Goal: Task Accomplishment & Management: Manage account settings

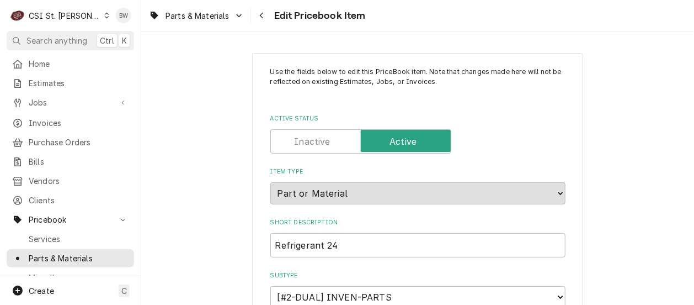
type textarea "x"
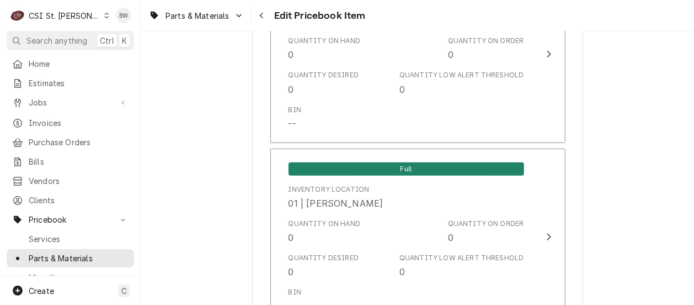
scroll to position [1600, 0]
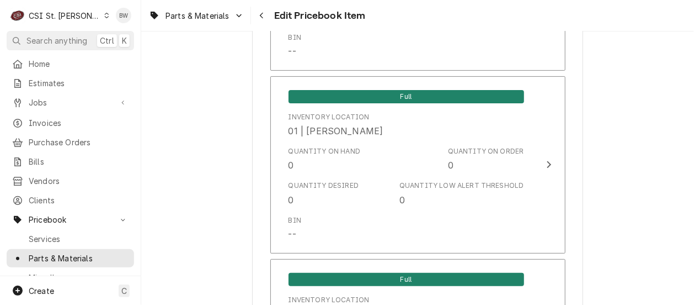
drag, startPoint x: 231, startPoint y: 115, endPoint x: 260, endPoint y: 16, distance: 103.0
click at [260, 16] on icon "Navigate back" at bounding box center [261, 16] width 5 height 8
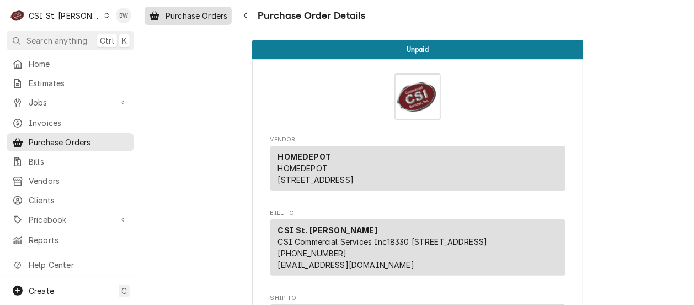
click at [207, 17] on span "Purchase Orders" at bounding box center [197, 16] width 62 height 12
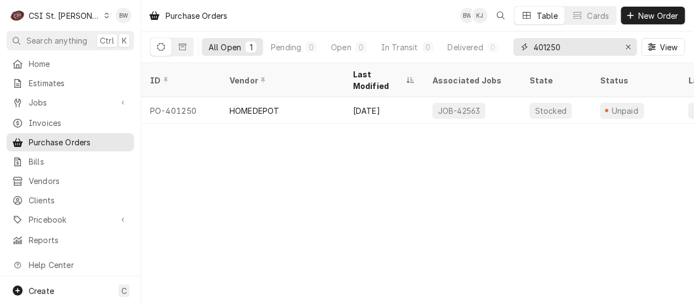
click input "401250"
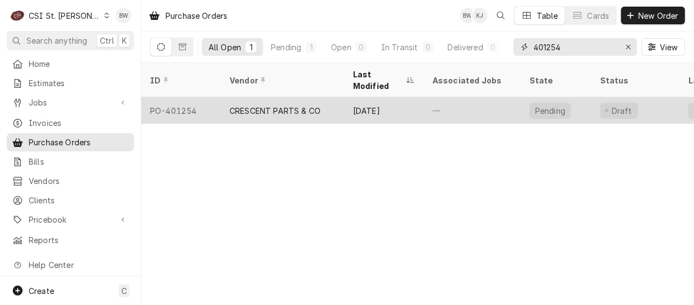
type input "401254"
click div "PO-401254"
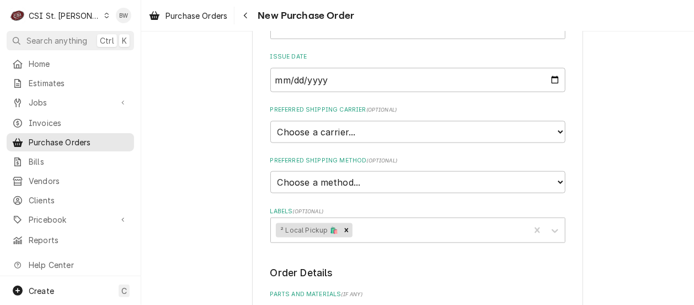
scroll to position [552, 0]
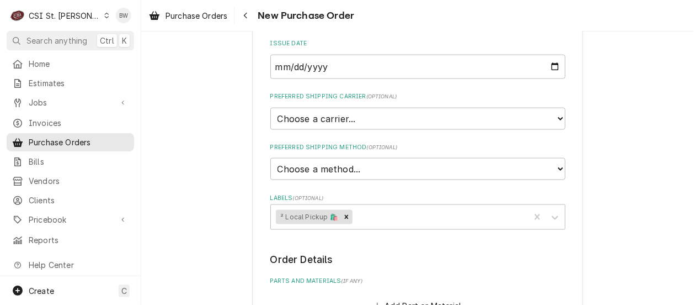
type textarea "x"
type textarea "DAVID FORD"
type textarea "x"
type textarea "DAVID FORD t"
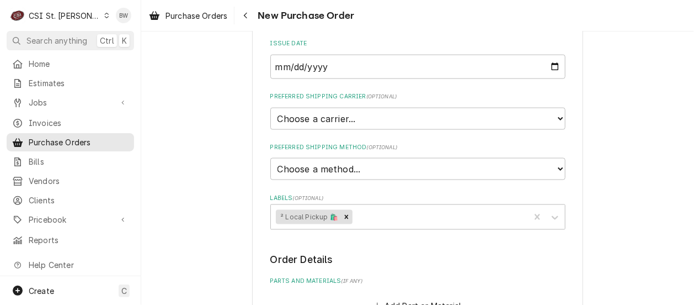
type textarea "x"
type textarea "DAVID FORD tr"
type textarea "x"
type textarea "DAVID FORD tru"
type textarea "x"
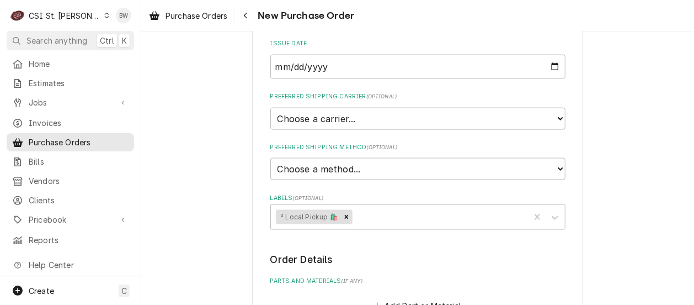
type textarea "DAVID FORD truc"
type textarea "x"
type textarea "DAVID FORD truck"
type textarea "x"
type textarea "DAVID FORD truck"
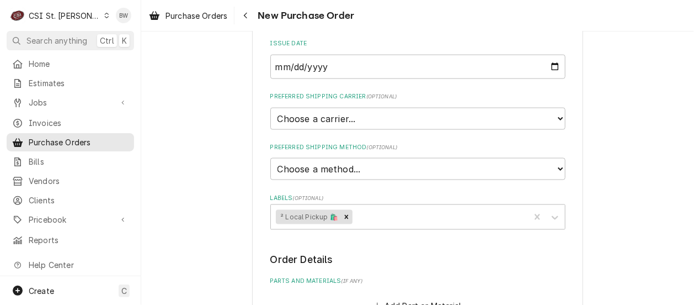
type textarea "x"
type textarea "DAVID FORD truck s"
type textarea "x"
type textarea "DAVID FORD truck st"
type textarea "x"
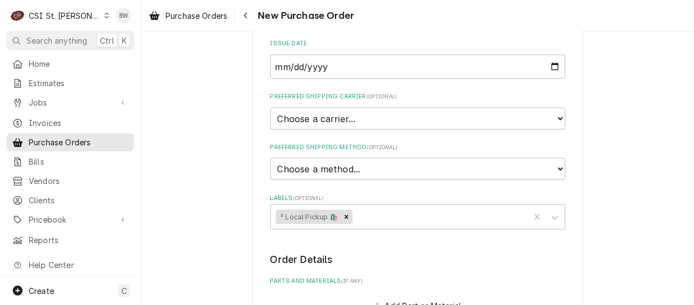
type textarea "DAVID FORD truck sto"
type textarea "x"
type textarea "DAVID FORD truck stoc"
type textarea "x"
type textarea "[PERSON_NAME] truck stock"
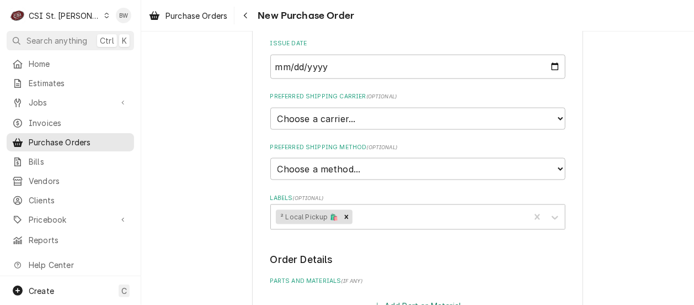
click at [404, 298] on button "Add Part or Material" at bounding box center [417, 305] width 91 height 15
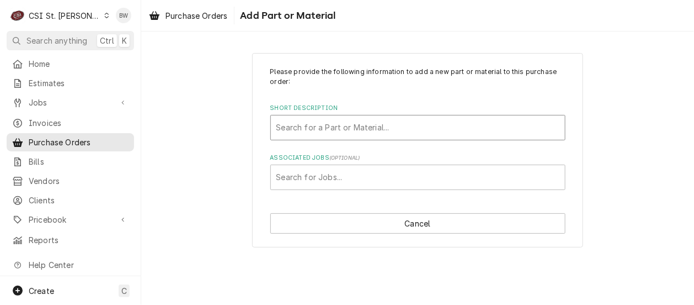
click at [323, 128] on div "Short Description" at bounding box center [417, 128] width 283 height 20
type input "r-513a"
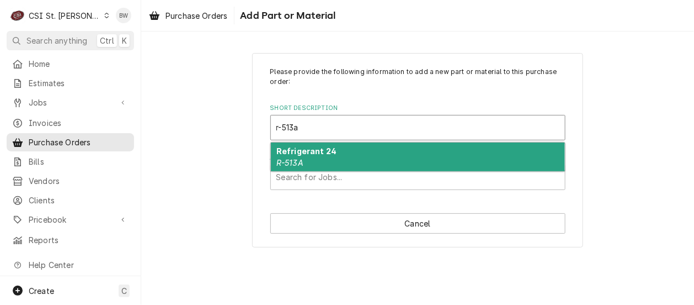
click at [313, 154] on strong "Refrigerant 24" at bounding box center [306, 150] width 60 height 9
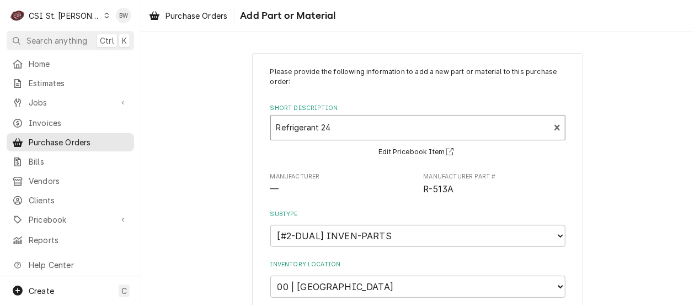
type textarea "x"
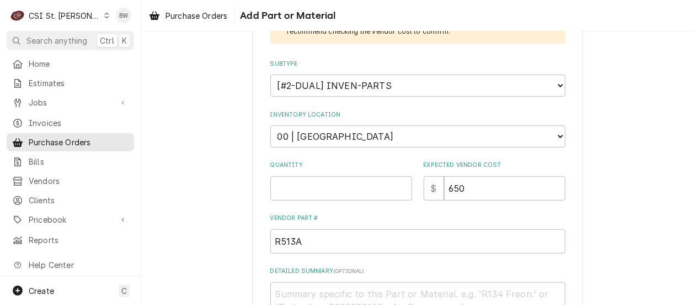
scroll to position [221, 0]
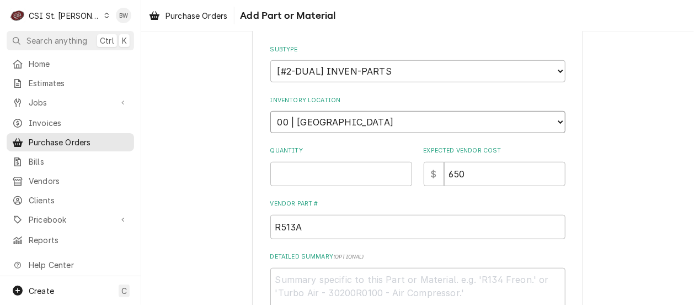
click at [317, 125] on select "Choose a location... 00 | STL WAREHOUSE 01 | CHUCK WAMBOLDT V#93 01 | COURTNEY …" at bounding box center [417, 122] width 295 height 22
select select "2881"
click at [270, 111] on select "Choose a location... 00 | STL WAREHOUSE 01 | CHUCK WAMBOLDT V#93 01 | COURTNEY …" at bounding box center [417, 122] width 295 height 22
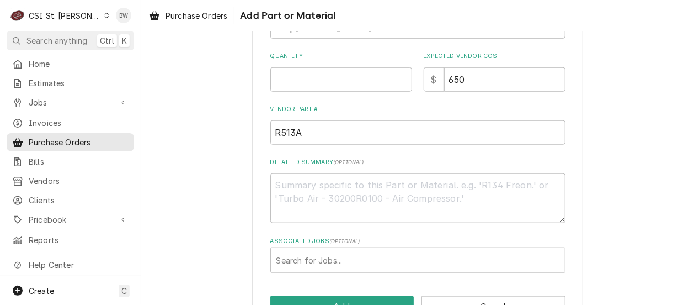
scroll to position [349, 0]
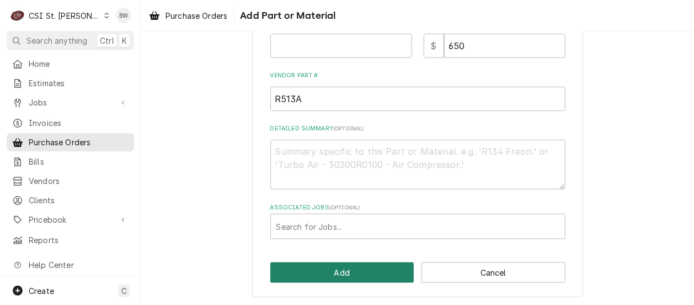
click at [345, 267] on button "Add" at bounding box center [342, 272] width 144 height 20
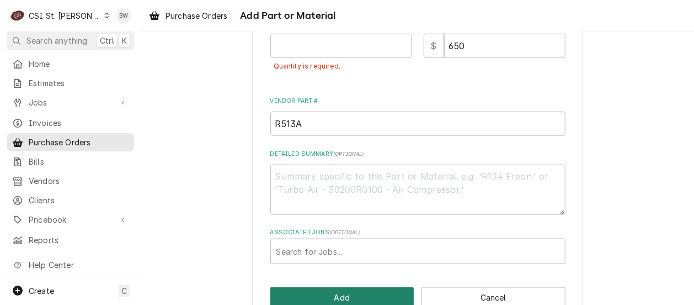
click at [344, 291] on button "Add" at bounding box center [342, 297] width 144 height 20
click at [290, 42] on input "Quantity" at bounding box center [341, 46] width 142 height 24
type textarea "x"
type input "1"
click at [328, 292] on button "Add" at bounding box center [342, 297] width 144 height 20
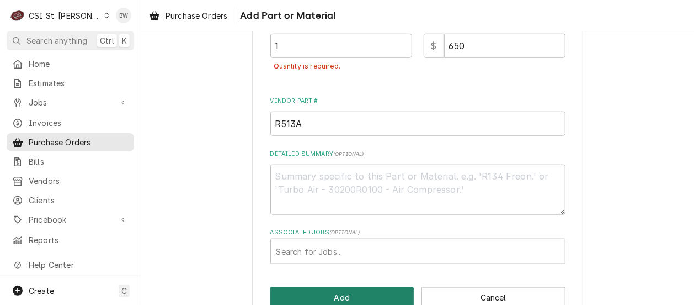
type textarea "x"
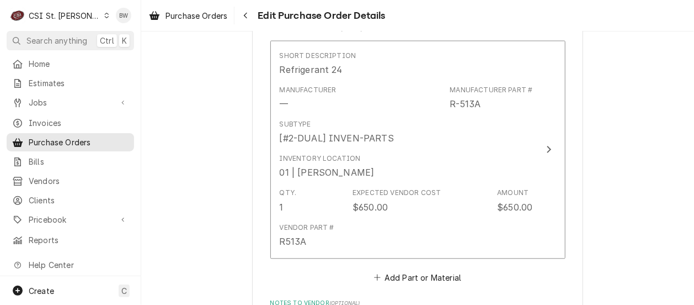
scroll to position [828, 0]
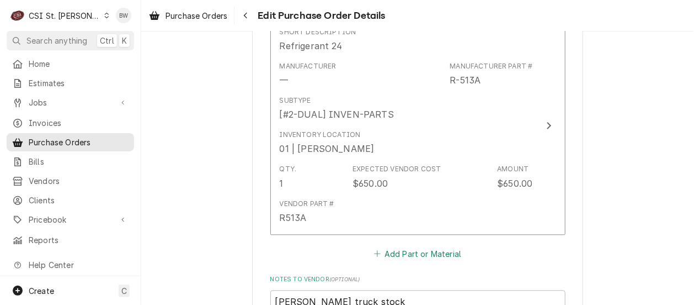
click at [394, 246] on button "Add Part or Material" at bounding box center [417, 253] width 91 height 15
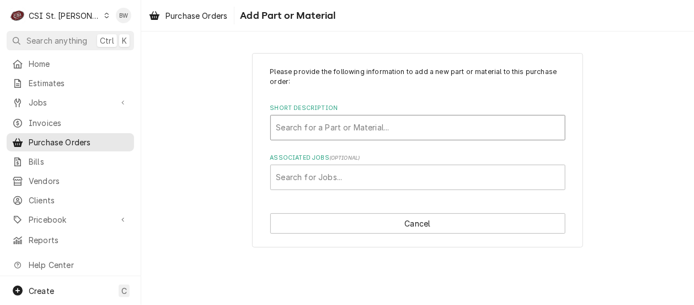
click at [318, 125] on div "Short Description" at bounding box center [417, 128] width 283 height 20
type input "misc serv"
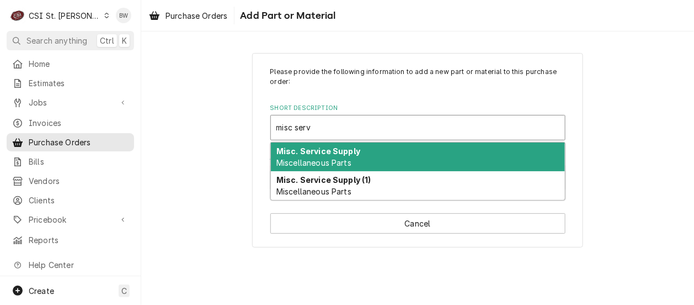
click at [312, 151] on strong "Misc. Service Supply" at bounding box center [318, 150] width 84 height 9
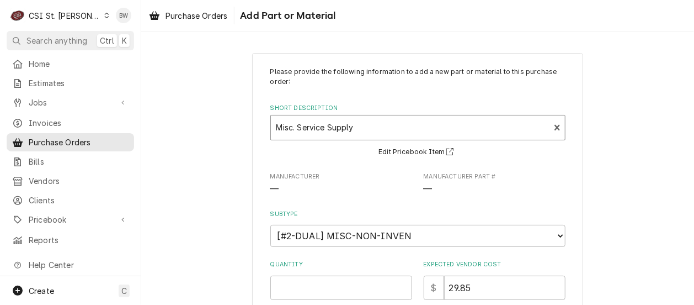
scroll to position [55, 0]
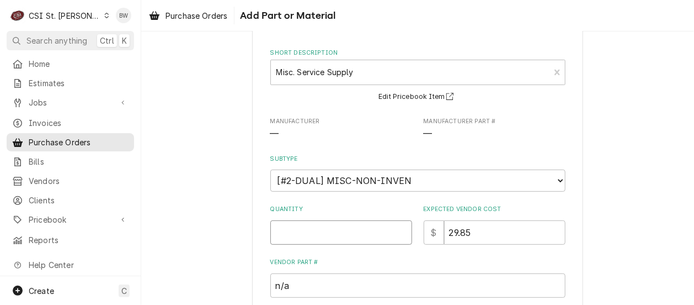
click at [284, 233] on input "Quantity" at bounding box center [341, 232] width 142 height 24
type textarea "x"
type input "1"
click at [471, 232] on input "29.85" at bounding box center [504, 232] width 121 height 24
type textarea "x"
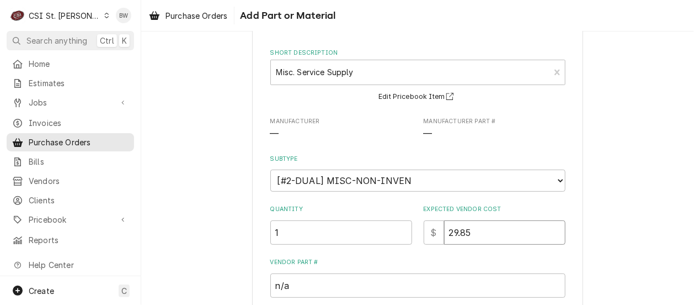
type input "29.8"
type textarea "x"
type input "29"
type textarea "x"
type input "2"
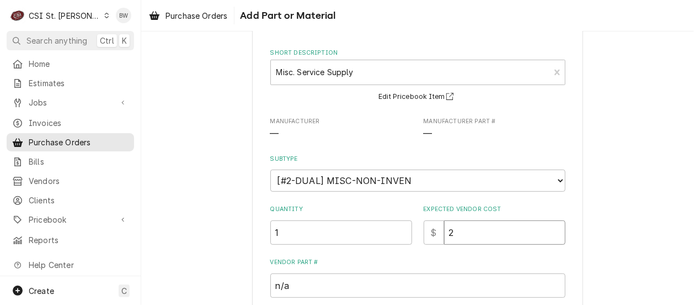
type textarea "x"
type input "7"
type textarea "x"
type input "78"
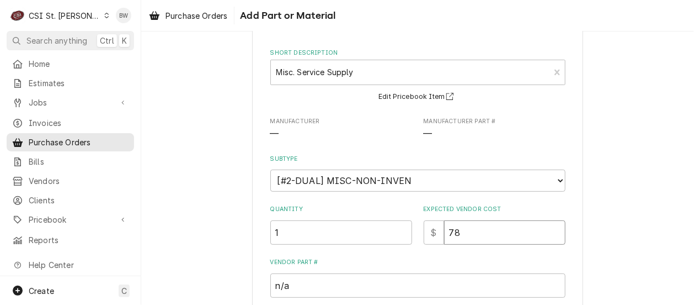
type textarea "x"
type input "78.5"
type textarea "x"
type input "78.56"
click at [366, 259] on label "Vendor Part #" at bounding box center [417, 262] width 295 height 9
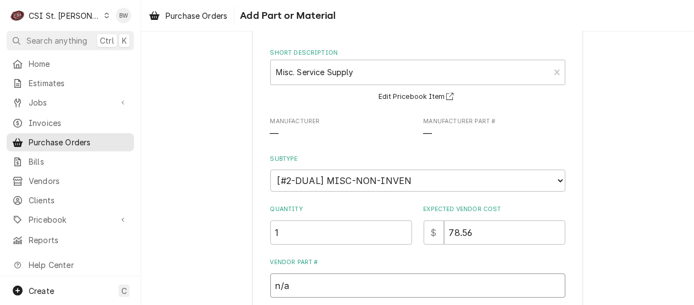
click at [366, 273] on input "n/a" at bounding box center [417, 285] width 295 height 24
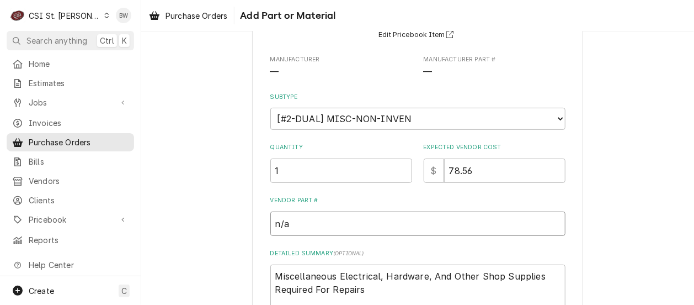
scroll to position [166, 0]
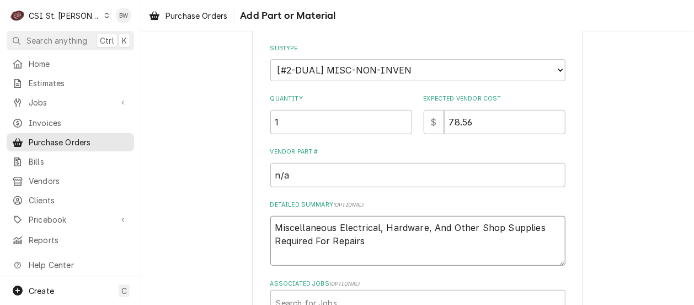
drag, startPoint x: 365, startPoint y: 242, endPoint x: 264, endPoint y: 228, distance: 102.0
click at [264, 228] on div "Please provide the following information to add a new part or material to this …" at bounding box center [417, 130] width 331 height 486
type textarea "x"
type textarea "D"
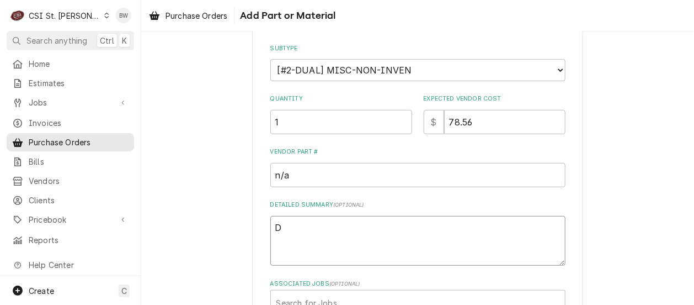
type textarea "x"
type textarea "Da"
type textarea "x"
type textarea "Dav"
type textarea "x"
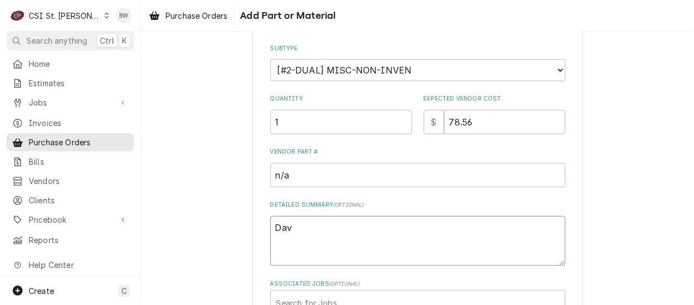
type textarea "Dave"
type textarea "x"
type textarea "Dave"
type textarea "x"
type textarea "Dave F"
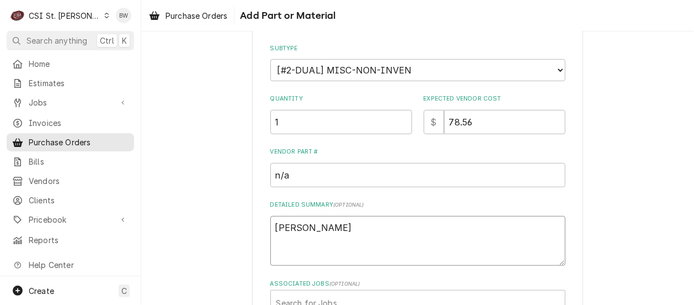
type textarea "x"
type textarea "Dave F"
type textarea "x"
type textarea "Dave F"
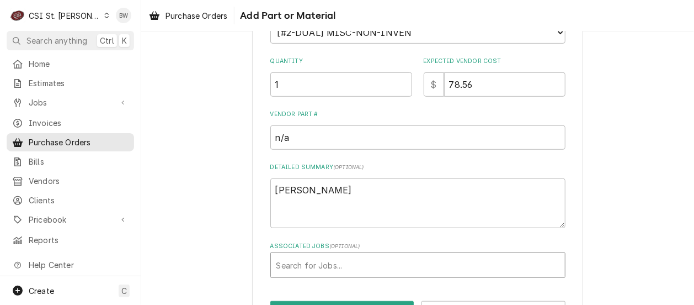
scroll to position [188, 0]
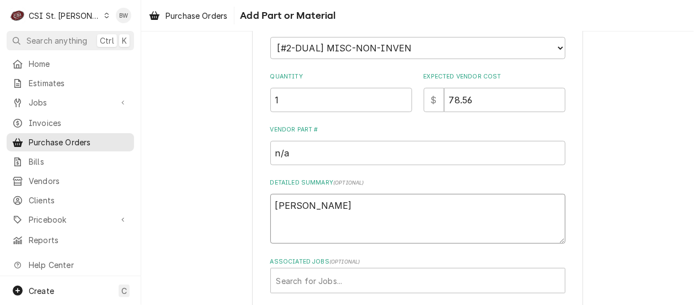
click at [317, 205] on textarea "Dave F" at bounding box center [417, 219] width 295 height 50
type textarea "x"
type textarea "Dave F d"
type textarea "x"
type textarea "Dave F de"
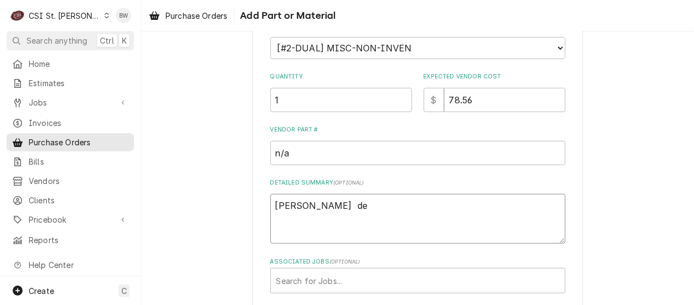
type textarea "x"
type textarea "Dave F deg"
type textarea "x"
type textarea "Dave F degr"
type textarea "x"
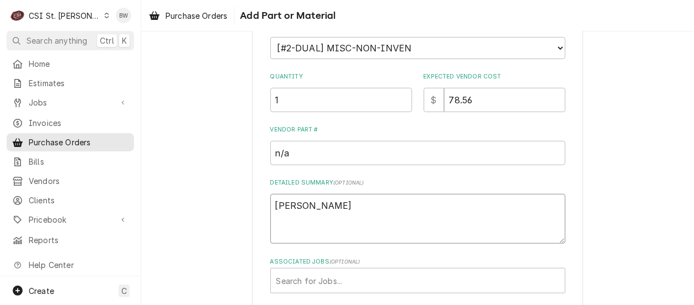
type textarea "Dave F degre"
type textarea "x"
type textarea "Dave F degrea"
type textarea "x"
type textarea "Dave F degreas"
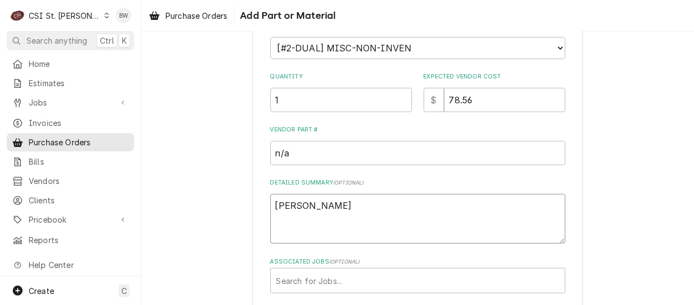
type textarea "x"
type textarea "Dave F degrease"
type textarea "x"
type textarea "Dave F degreaser"
type textarea "x"
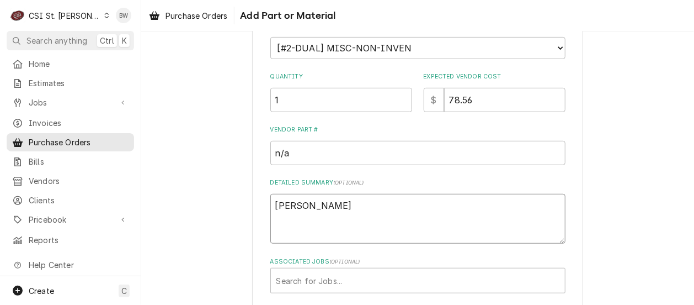
type textarea "Dave F degreaser"
type textarea "x"
type textarea "Dave F degreaser f"
type textarea "x"
type textarea "Dave F degreaser fo"
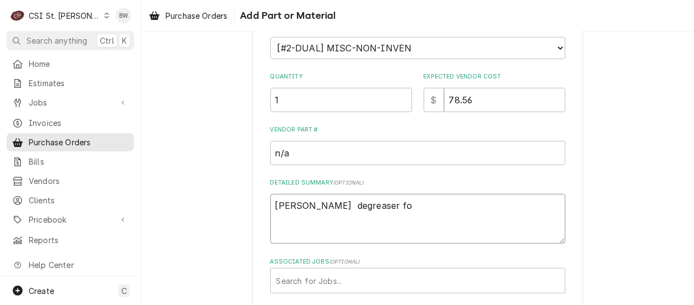
type textarea "x"
type textarea "Dave F degreaser foam"
type textarea "x"
type textarea "Dave F degreaser foam"
type textarea "x"
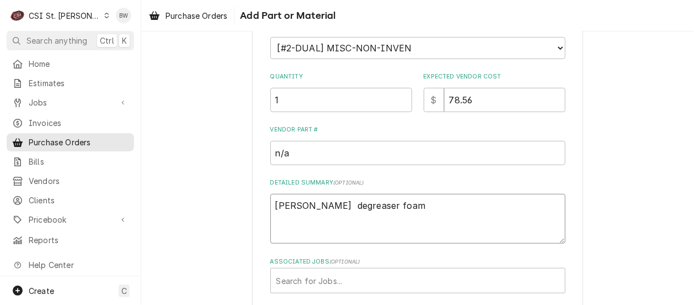
type textarea "Dave F degreaser foam t"
type textarea "x"
type textarea "Dave F degreaser foam ta"
type textarea "x"
type textarea "Dave F degreaser foam tap"
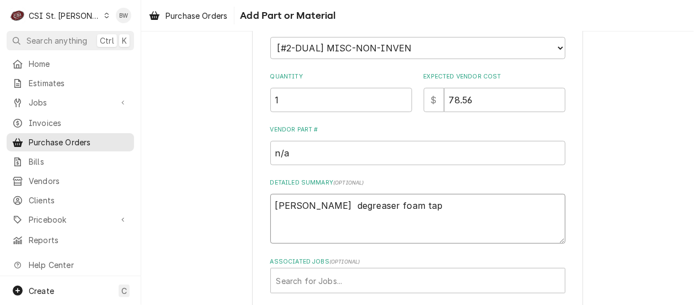
type textarea "x"
type textarea "Dave F degreaser foam tape"
type textarea "x"
type textarea "Dave F degreaser foam tape"
type textarea "x"
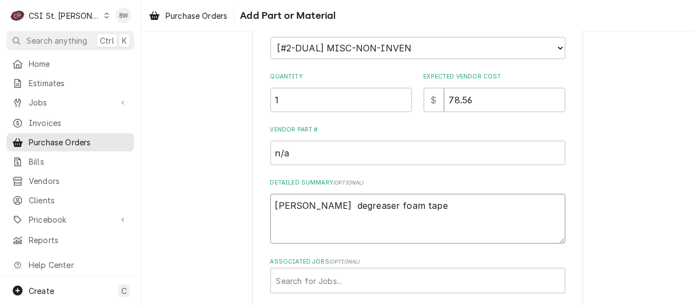
type textarea "Dave F degreaser foam tape a"
type textarea "x"
type textarea "Dave F degreaser foam tape an"
type textarea "x"
type textarea "Dave F degreaser foam tape and"
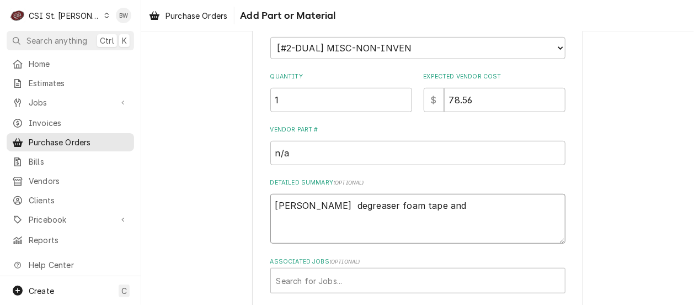
type textarea "x"
type textarea "Dave F degreaser foam tape and"
type textarea "x"
type textarea "Dave F degreaser foam tape and p"
type textarea "x"
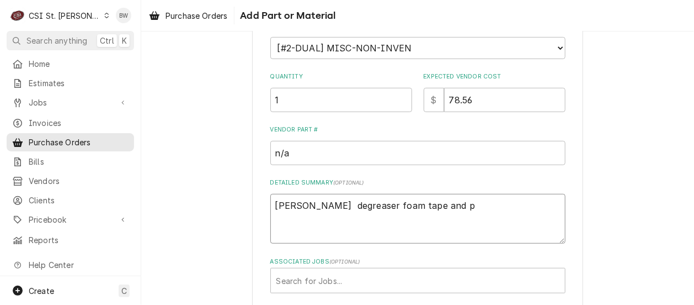
type textarea "Dave F degreaser foam tape and pe"
type textarea "x"
type textarea "Dave F degreaser foam tape and pen"
type textarea "x"
type textarea "Dave F degreaser foam tape and pene"
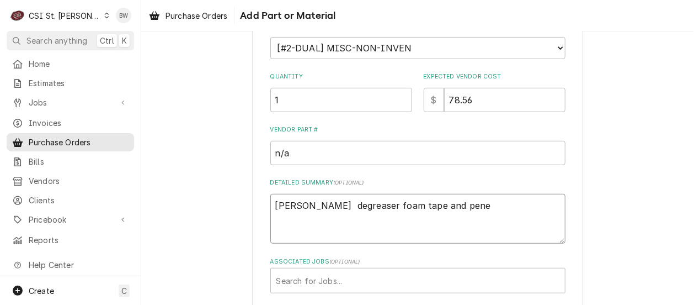
type textarea "x"
type textarea "Dave F degreaser foam tape and penet"
type textarea "x"
type textarea "Dave F degreaser foam tape and penetr"
type textarea "x"
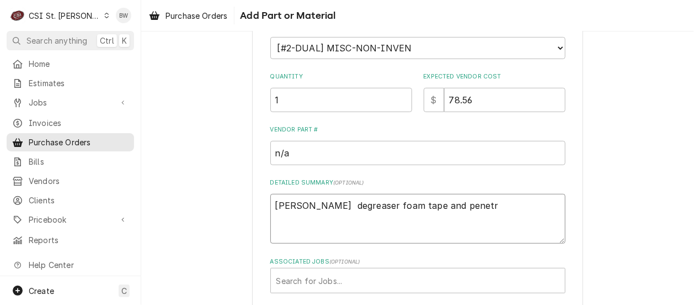
type textarea "Dave F degreaser foam tape and penetra"
type textarea "x"
type textarea "Dave F degreaser foam tape and penetrat"
type textarea "x"
type textarea "Dave F degreaser foam tape and penetrati"
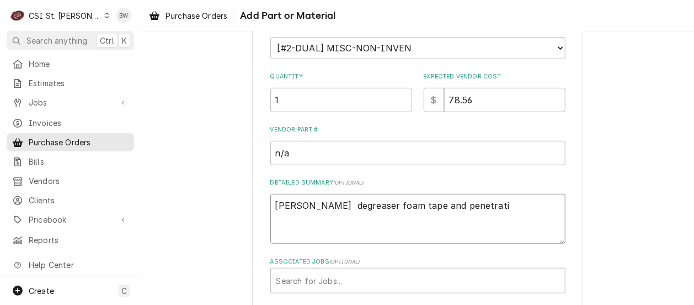
type textarea "x"
type textarea "Dave F degreaser foam tape and penetratin"
type textarea "x"
type textarea "Dave F degreaser foam tape and penetrating"
type textarea "x"
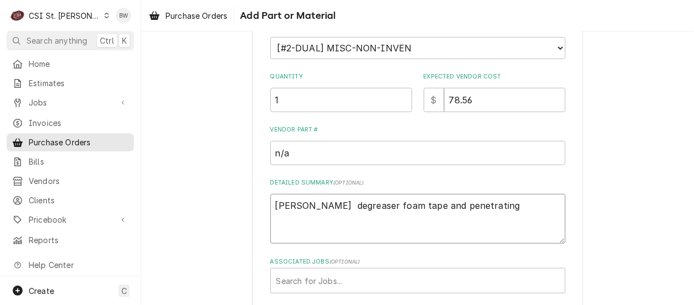
type textarea "Dave F degreaser foam tape and penetrating o"
type textarea "x"
type textarea "Dave F degreaser foam tape and penetrating oi"
type textarea "x"
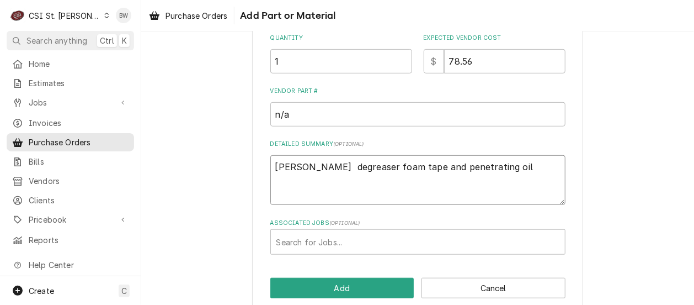
scroll to position [243, 0]
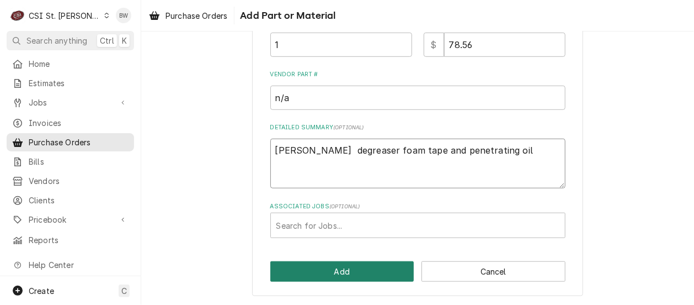
type textarea "Dave F degreaser foam tape and penetrating oil"
click at [333, 271] on button "Add" at bounding box center [342, 271] width 144 height 20
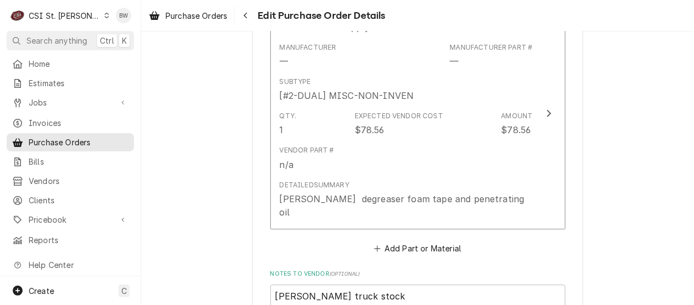
scroll to position [1180, 0]
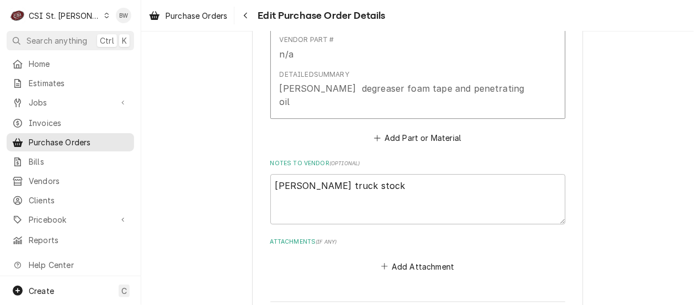
type textarea "x"
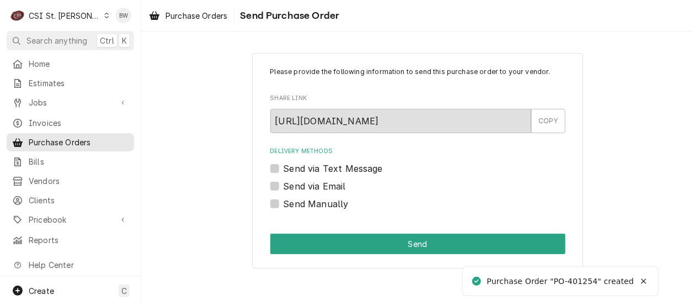
click at [294, 210] on div "Please provide the following information to send this purchase order to your ve…" at bounding box center [417, 160] width 331 height 215
click at [285, 206] on label "Send Manually" at bounding box center [316, 203] width 65 height 13
click at [285, 206] on input "Send Manually" at bounding box center [431, 209] width 295 height 24
checkbox input "true"
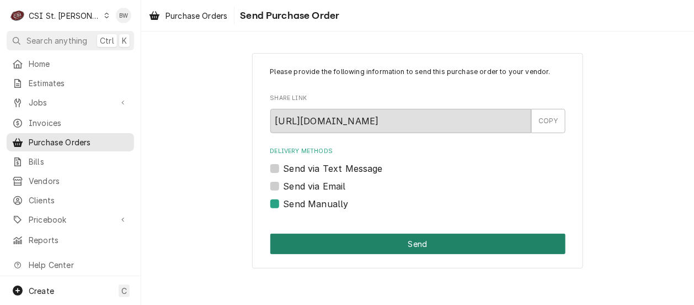
click at [350, 247] on button "Send" at bounding box center [417, 243] width 295 height 20
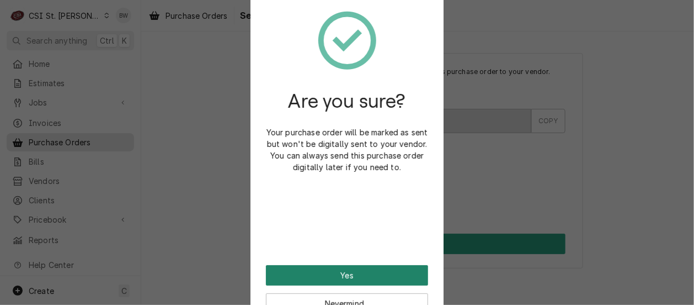
click at [342, 279] on button "Yes" at bounding box center [347, 275] width 162 height 20
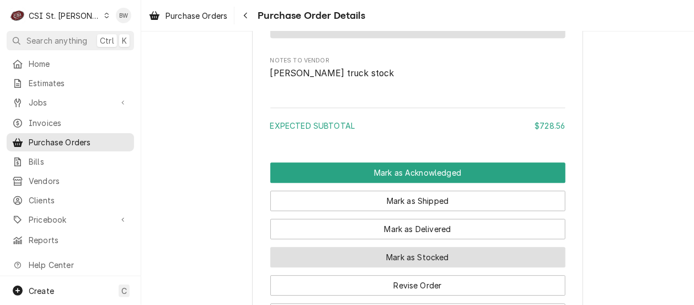
scroll to position [1104, 0]
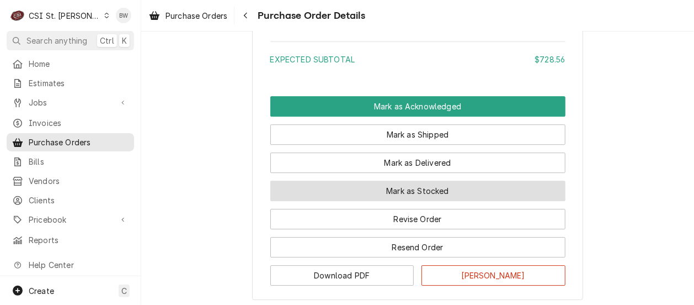
click at [374, 201] on button "Mark as Stocked" at bounding box center [417, 190] width 295 height 20
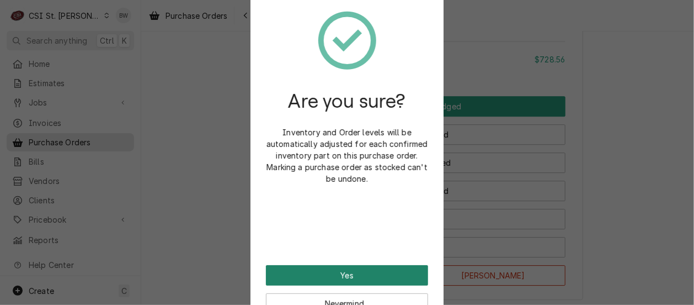
click at [344, 275] on button "Yes" at bounding box center [347, 275] width 162 height 20
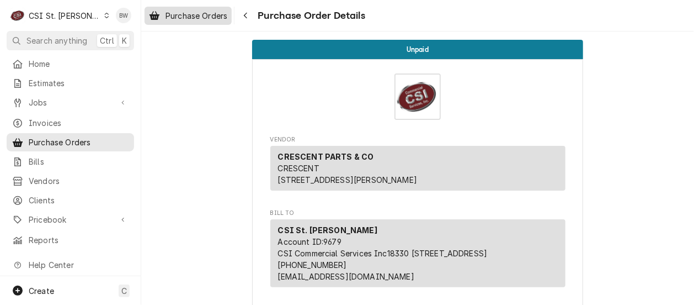
click at [205, 14] on span "Purchase Orders" at bounding box center [197, 16] width 62 height 12
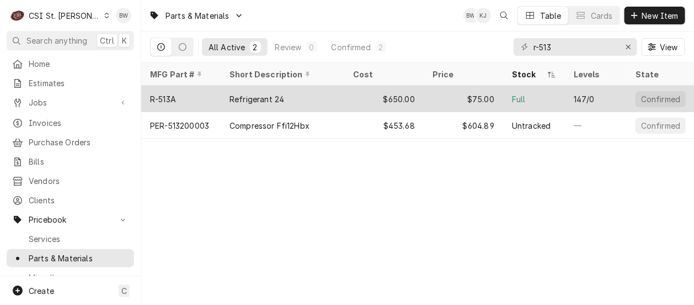
click at [179, 94] on div "R-513A" at bounding box center [180, 99] width 79 height 26
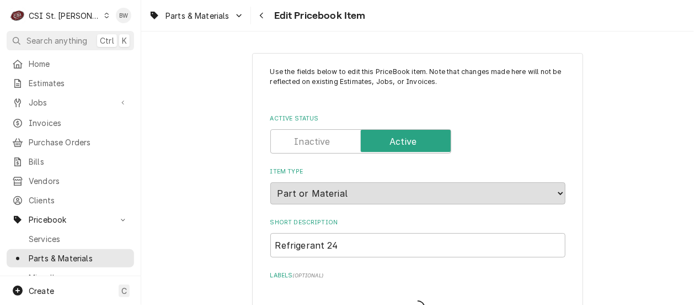
type textarea "x"
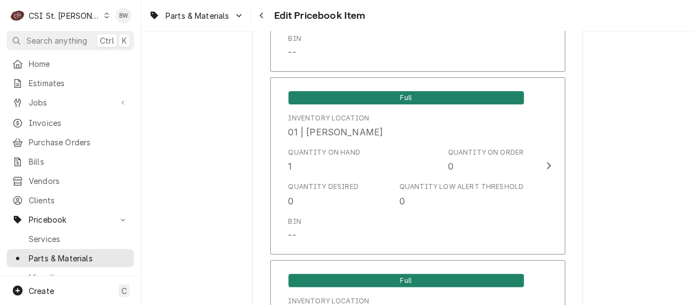
scroll to position [1655, 0]
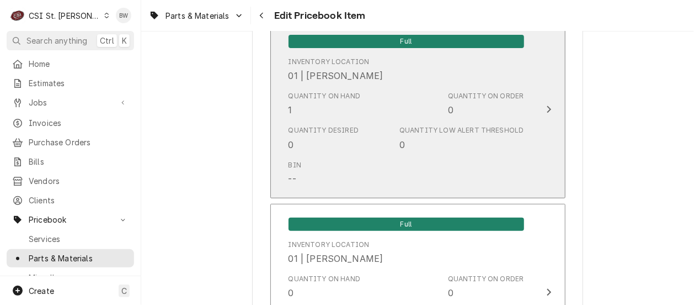
click at [294, 115] on div "Quantity on Hand 1" at bounding box center [325, 103] width 72 height 25
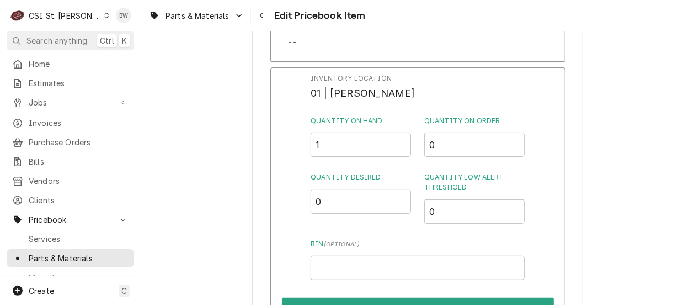
scroll to position [1600, 0]
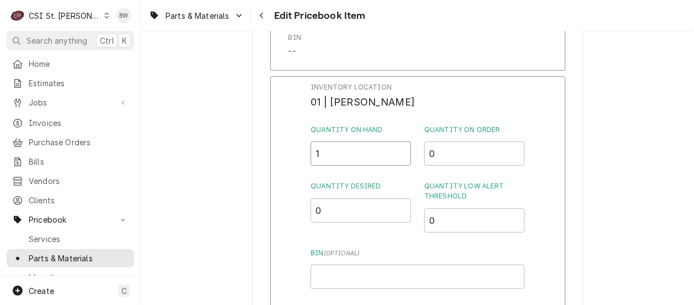
drag, startPoint x: 324, startPoint y: 150, endPoint x: 300, endPoint y: 154, distance: 24.7
click at [300, 154] on div "Inventory Location 01 | [PERSON_NAME] Quantity on Hand 1 Quantity on Order 0 Qu…" at bounding box center [417, 219] width 295 height 287
type input "25"
click at [300, 154] on div "Inventory Location 01 | [PERSON_NAME] Quantity on Hand 25 Quantity on Order 0 Q…" at bounding box center [417, 219] width 295 height 287
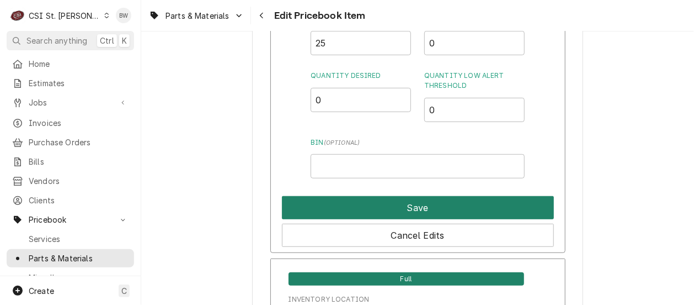
click at [375, 214] on button "Save" at bounding box center [418, 207] width 272 height 23
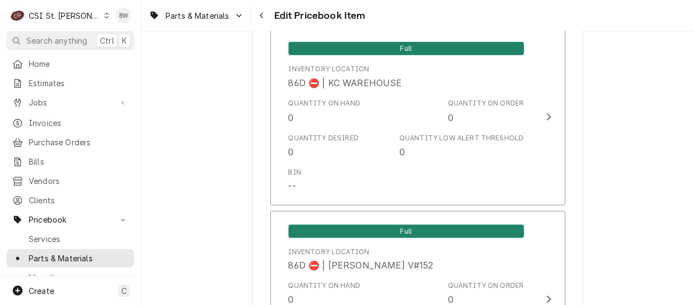
scroll to position [9647, 0]
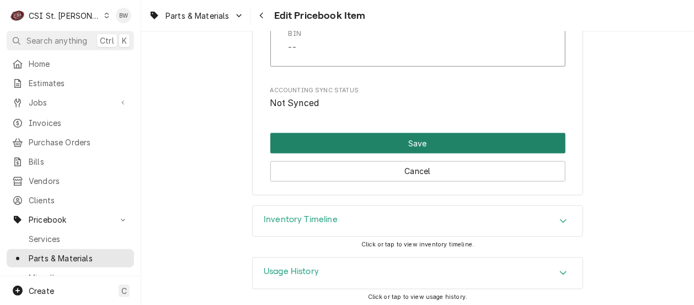
click at [381, 143] on button "Save" at bounding box center [417, 143] width 295 height 20
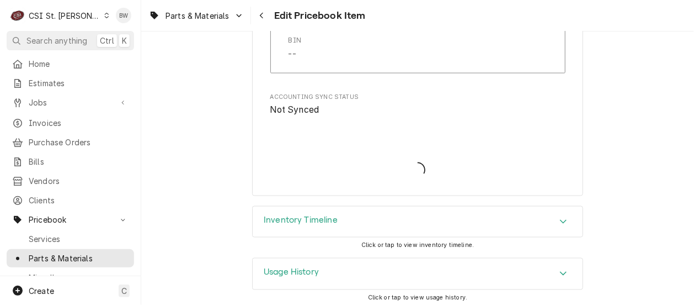
type textarea "x"
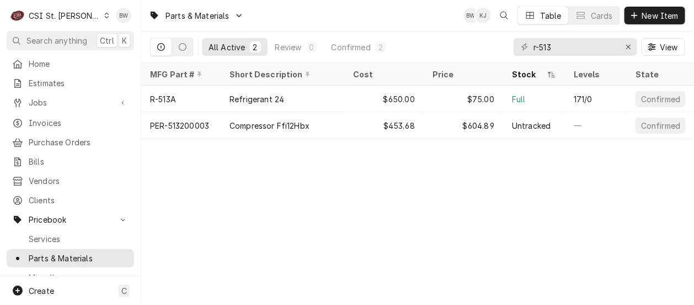
click at [294, 194] on div "Parts & Materials BW KJ Table Cards New Item All Active 2 Review 0 Confirmed 2 …" at bounding box center [417, 152] width 553 height 305
drag, startPoint x: 564, startPoint y: 51, endPoint x: 521, endPoint y: 49, distance: 43.1
click at [521, 49] on div "r-513" at bounding box center [576, 47] width 124 height 18
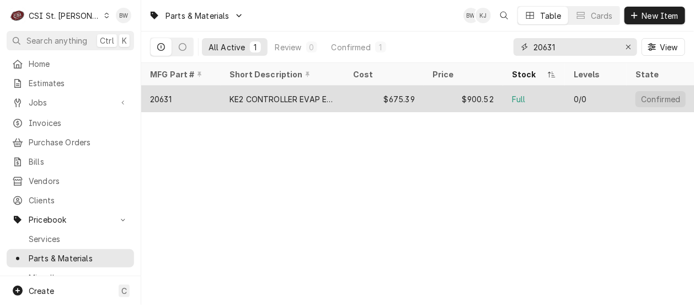
type input "20631"
click at [179, 99] on div "20631" at bounding box center [180, 99] width 79 height 26
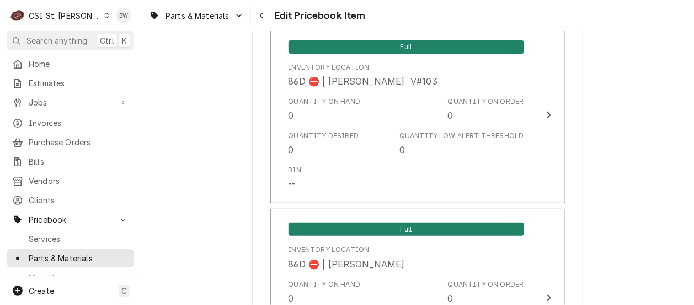
scroll to position [9556, 0]
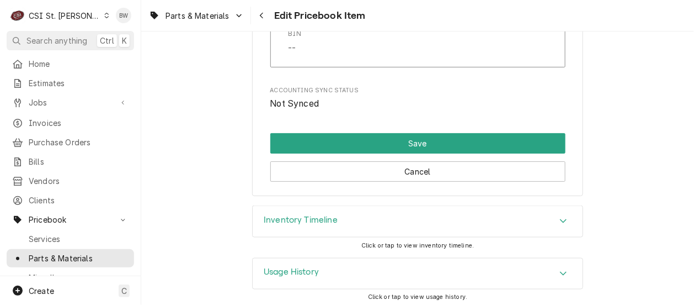
click at [310, 216] on h3 "Inventory Timeline" at bounding box center [301, 220] width 74 height 10
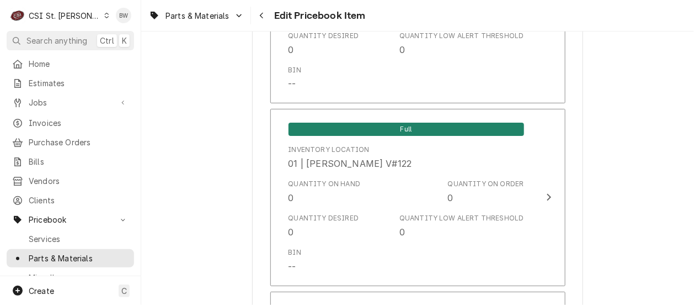
scroll to position [3642, 0]
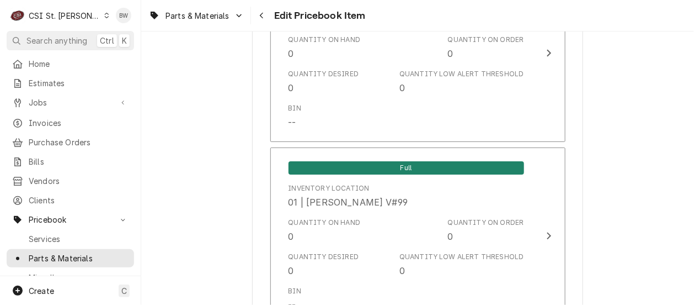
type textarea "x"
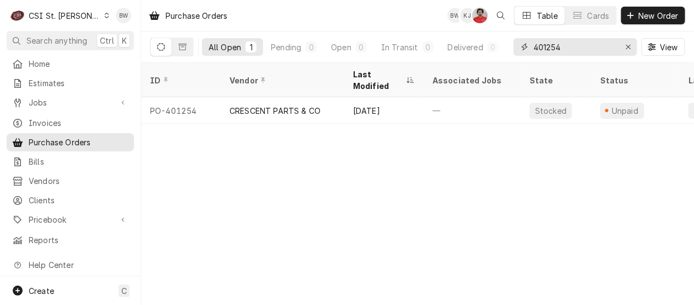
drag, startPoint x: 539, startPoint y: 49, endPoint x: 519, endPoint y: 49, distance: 19.9
click at [519, 49] on div "401254" at bounding box center [576, 47] width 124 height 18
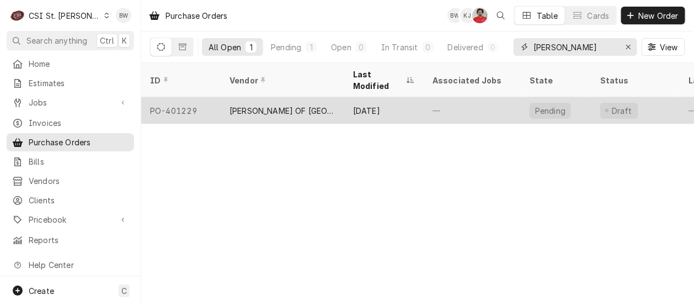
type input "[PERSON_NAME]"
click at [198, 97] on div "PO-401229" at bounding box center [180, 110] width 79 height 26
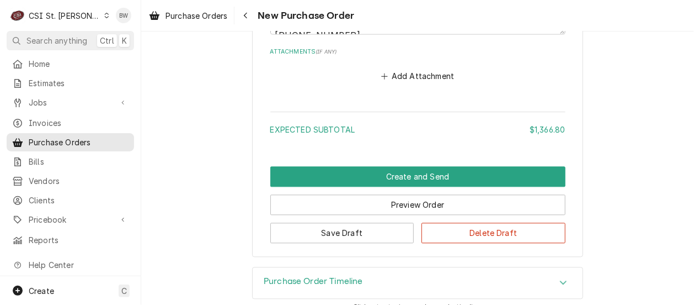
scroll to position [855, 0]
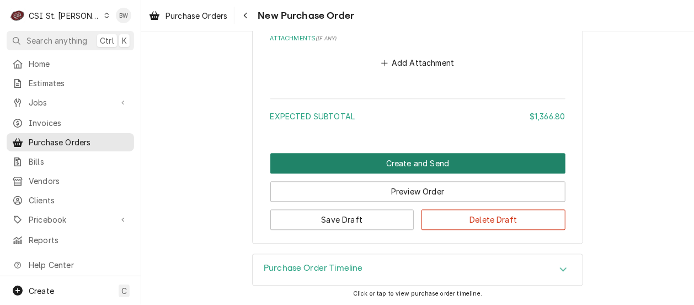
click at [295, 156] on button "Create and Send" at bounding box center [417, 163] width 295 height 20
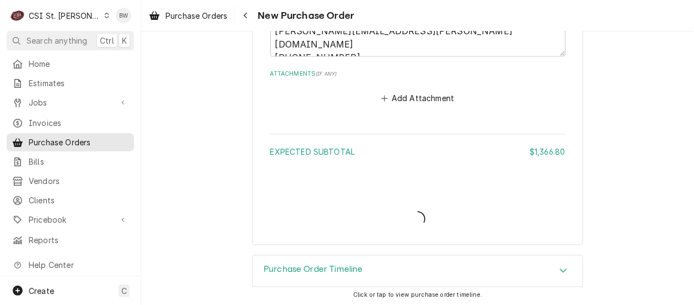
type textarea "x"
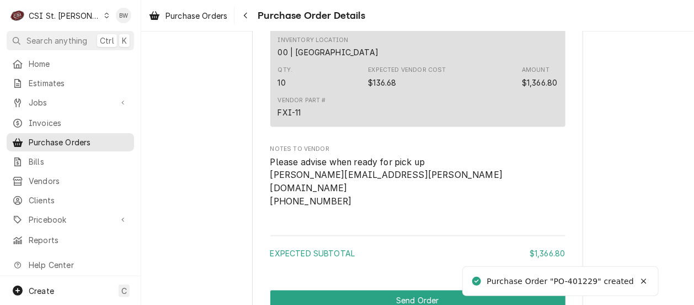
scroll to position [824, 0]
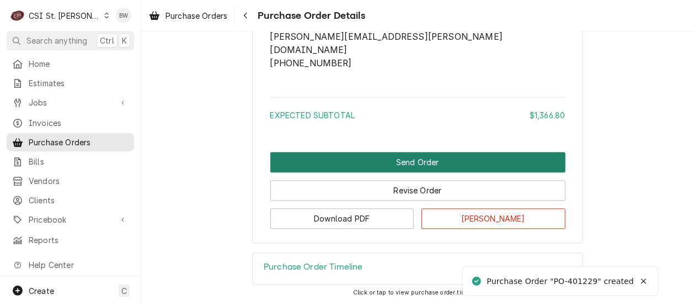
click at [322, 167] on button "Send Order" at bounding box center [417, 162] width 295 height 20
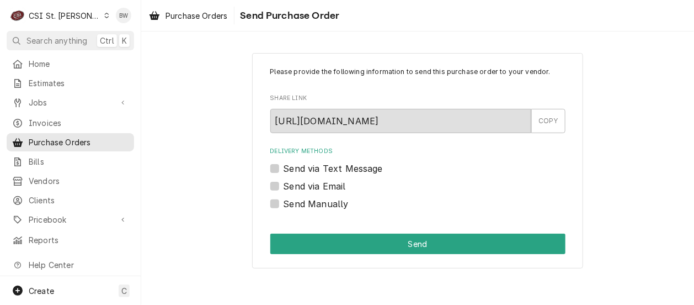
click at [283, 201] on div "Send Manually" at bounding box center [417, 203] width 295 height 13
click at [268, 205] on div "Please provide the following information to send this purchase order to your ve…" at bounding box center [417, 160] width 331 height 215
click at [284, 206] on label "Send Manually" at bounding box center [316, 203] width 65 height 13
click at [284, 206] on input "Send Manually" at bounding box center [431, 209] width 295 height 24
checkbox input "true"
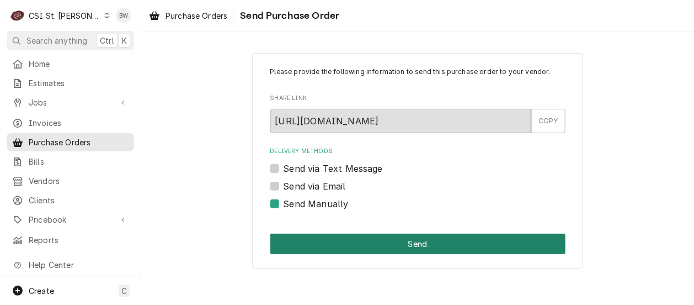
click at [333, 241] on button "Send" at bounding box center [417, 243] width 295 height 20
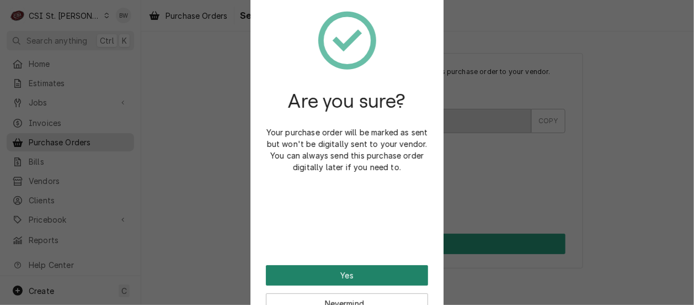
click at [333, 268] on button "Yes" at bounding box center [347, 275] width 162 height 20
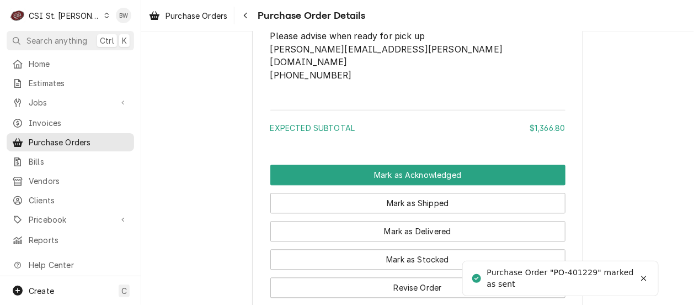
scroll to position [883, 0]
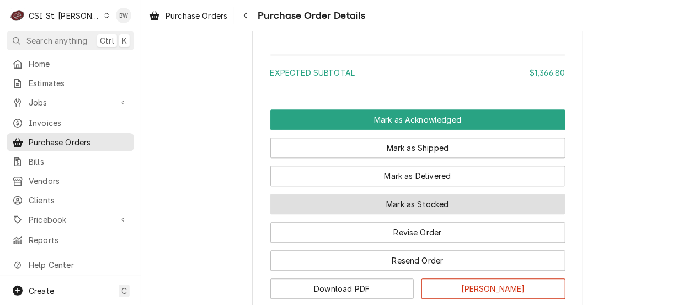
click at [311, 214] on button "Mark as Stocked" at bounding box center [417, 204] width 295 height 20
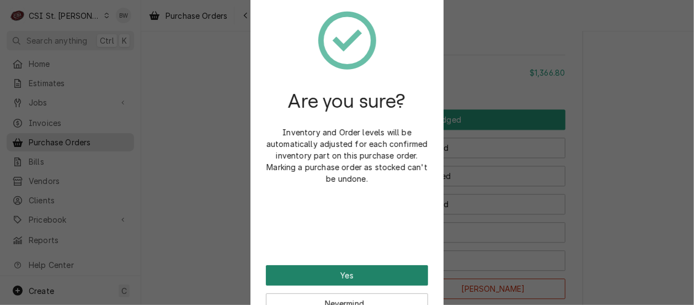
click at [331, 270] on button "Yes" at bounding box center [347, 275] width 162 height 20
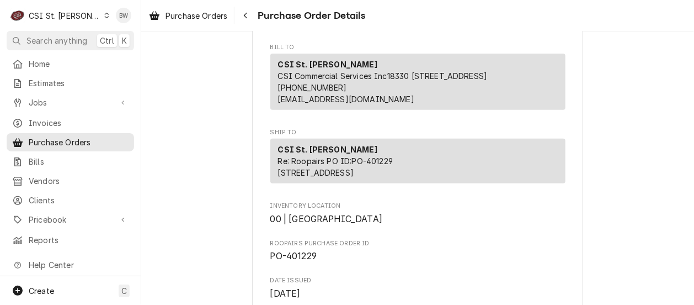
scroll to position [221, 0]
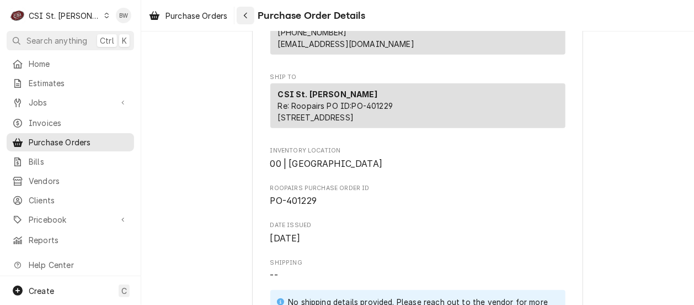
click at [247, 12] on icon "Navigate back" at bounding box center [245, 16] width 5 height 8
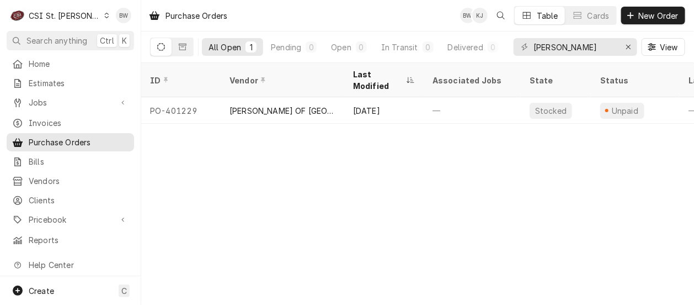
click at [192, 143] on div "Purchase Orders BW KJ Table Cards New Order All Open 1 Pending 0 Open 0 In Tran…" at bounding box center [417, 152] width 553 height 305
click at [185, 193] on div "Purchase Orders BW KJ Table Cards New Order All Open 1 Pending 0 Open 0 In Tran…" at bounding box center [417, 152] width 553 height 305
drag, startPoint x: 571, startPoint y: 52, endPoint x: 507, endPoint y: 52, distance: 63.5
click at [507, 52] on div "All Open 1 Pending 0 Open 0 In Transit 0 Delivered 0 Stocked 1 vivian View" at bounding box center [417, 46] width 535 height 31
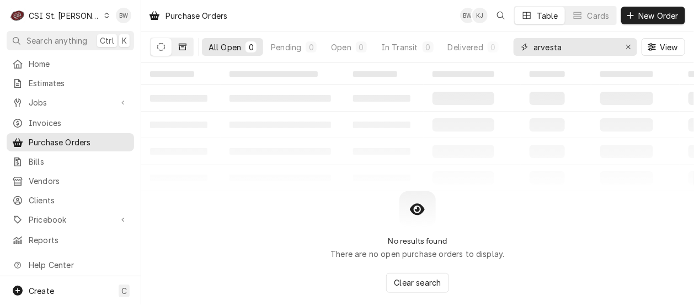
type input "arvesta"
click at [180, 45] on icon "Dynamic Content Wrapper" at bounding box center [183, 47] width 8 height 8
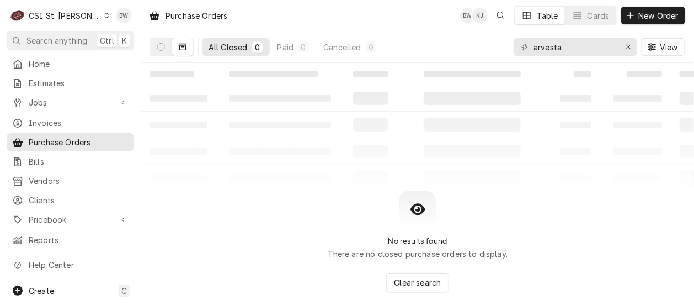
click at [105, 17] on icon "Dynamic Content Wrapper" at bounding box center [107, 16] width 4 height 6
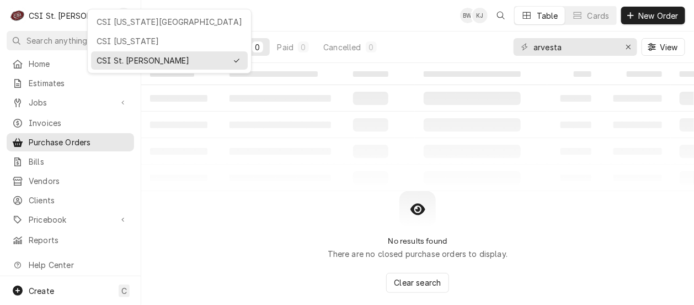
click at [113, 25] on div "CSI [US_STATE][GEOGRAPHIC_DATA]" at bounding box center [170, 22] width 146 height 12
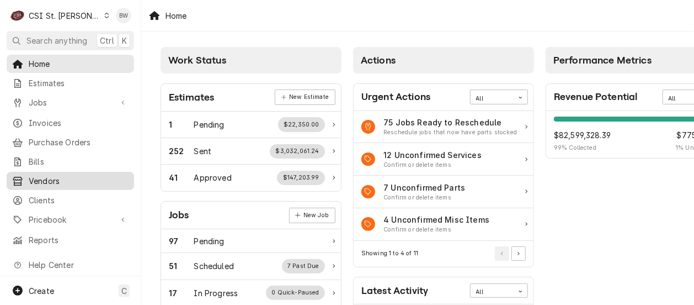
click at [67, 175] on span "Vendors" at bounding box center [79, 181] width 100 height 12
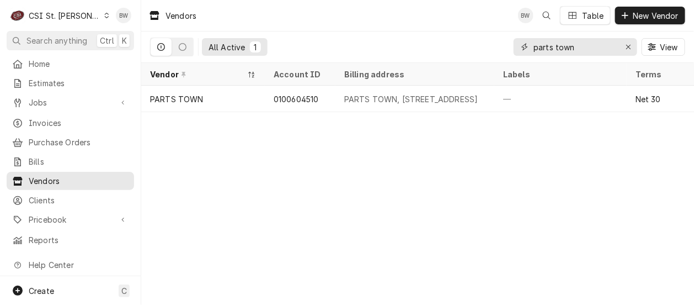
drag, startPoint x: 590, startPoint y: 48, endPoint x: 501, endPoint y: 48, distance: 89.4
click at [501, 48] on div "All Active 1 parts town View" at bounding box center [417, 46] width 535 height 31
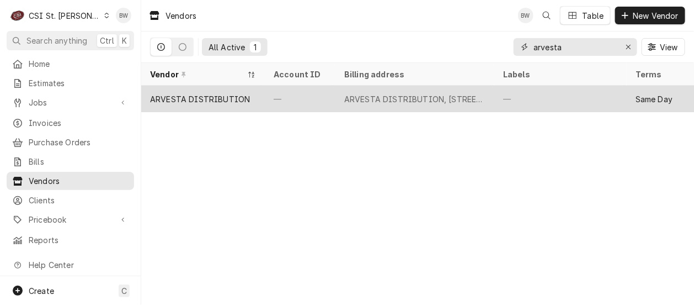
type input "arvesta"
click at [221, 100] on div "ARVESTA DISTRIBUTION" at bounding box center [200, 99] width 100 height 12
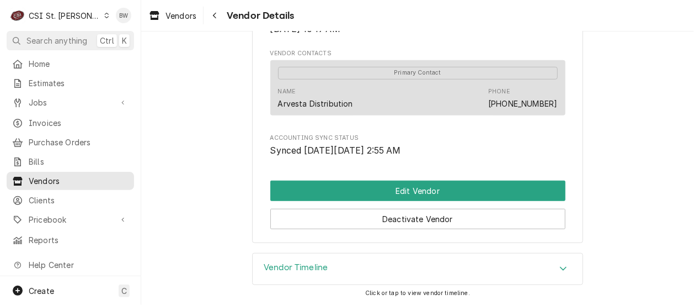
scroll to position [291, 0]
click at [295, 265] on h3 "Vendor Timeline" at bounding box center [296, 267] width 64 height 10
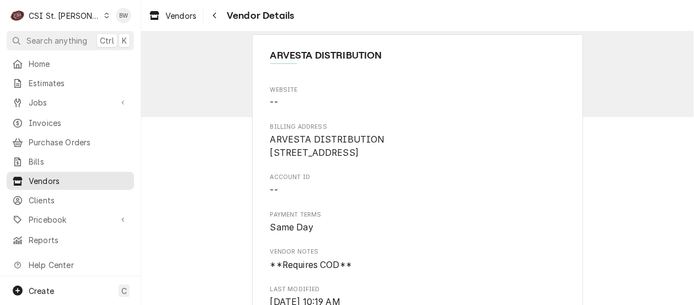
scroll to position [0, 0]
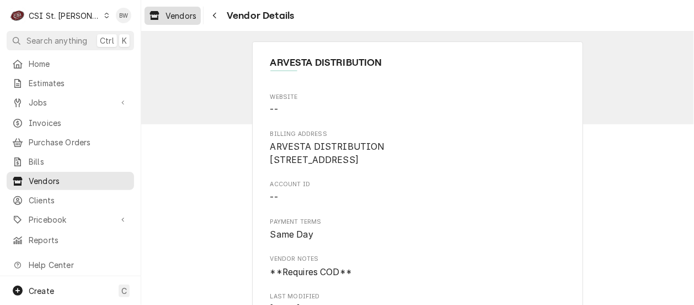
click at [191, 16] on span "Vendors" at bounding box center [181, 16] width 31 height 12
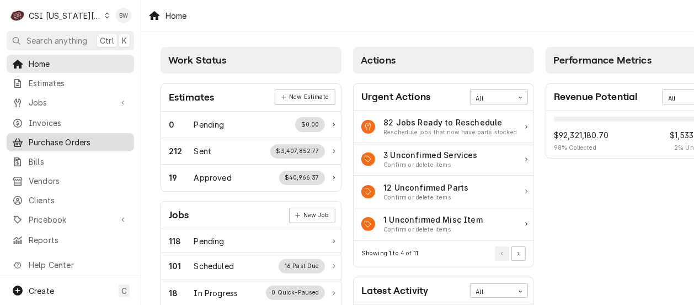
click at [90, 140] on span "Purchase Orders" at bounding box center [79, 142] width 100 height 12
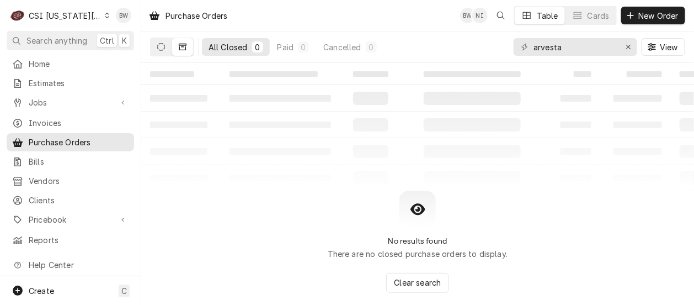
click at [166, 47] on button "Dynamic Content Wrapper" at bounding box center [161, 47] width 21 height 18
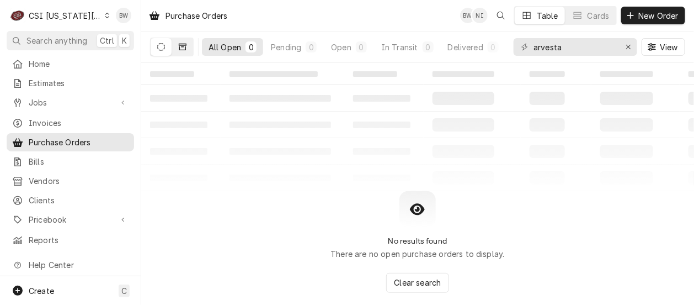
click at [182, 46] on icon "Dynamic Content Wrapper" at bounding box center [183, 47] width 8 height 7
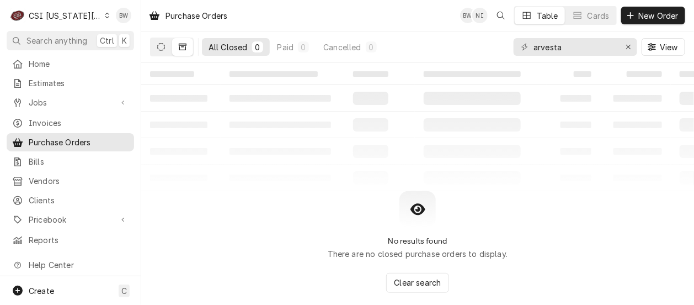
click at [163, 47] on icon "Dynamic Content Wrapper" at bounding box center [161, 47] width 8 height 8
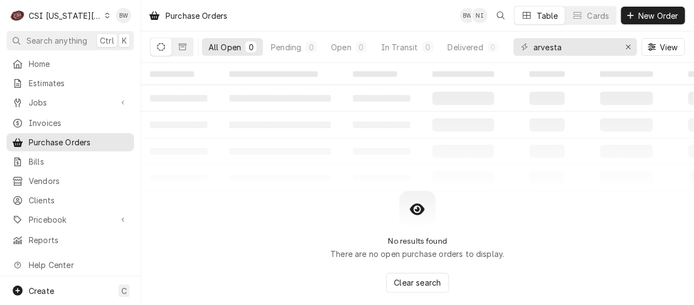
click at [105, 17] on div "Dynamic Content Wrapper" at bounding box center [107, 16] width 5 height 8
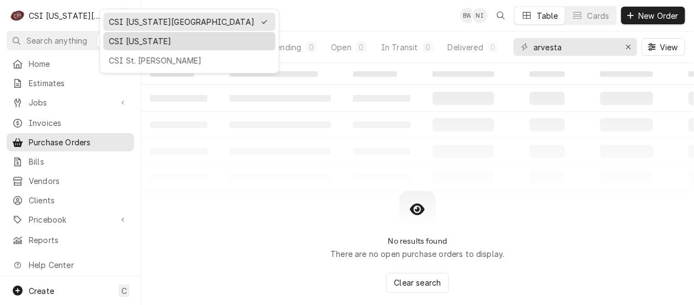
click at [119, 35] on div "CSI Kentucky" at bounding box center [189, 41] width 161 height 12
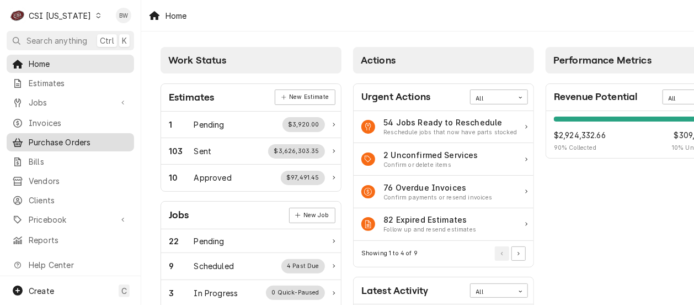
click at [81, 137] on span "Purchase Orders" at bounding box center [79, 142] width 100 height 12
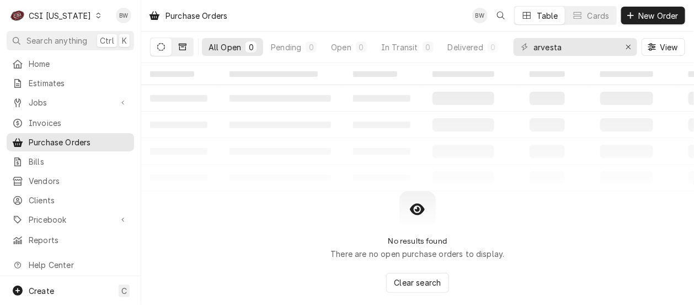
click at [183, 45] on icon "Dynamic Content Wrapper" at bounding box center [183, 47] width 8 height 8
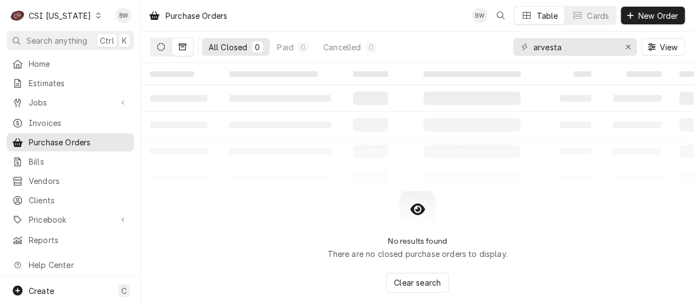
click at [161, 50] on icon "Dynamic Content Wrapper" at bounding box center [161, 47] width 8 height 8
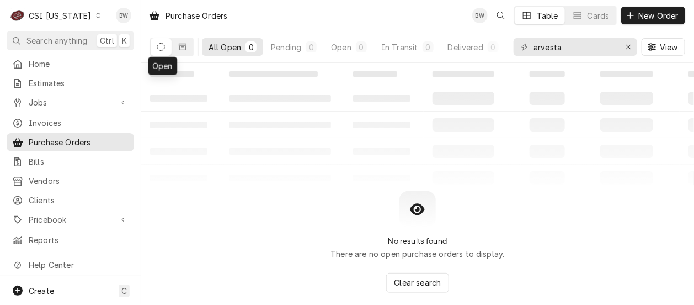
click at [96, 17] on icon "Dynamic Content Wrapper" at bounding box center [98, 16] width 5 height 6
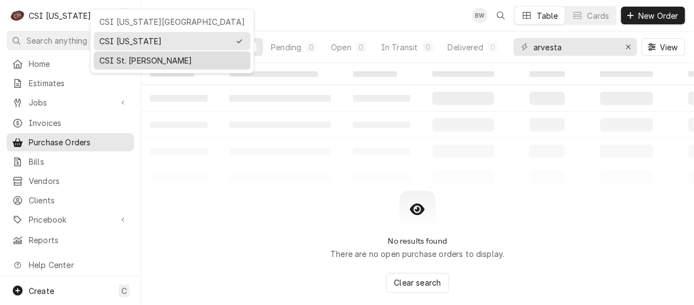
click at [126, 55] on div "CSI St. [PERSON_NAME]" at bounding box center [172, 61] width 146 height 12
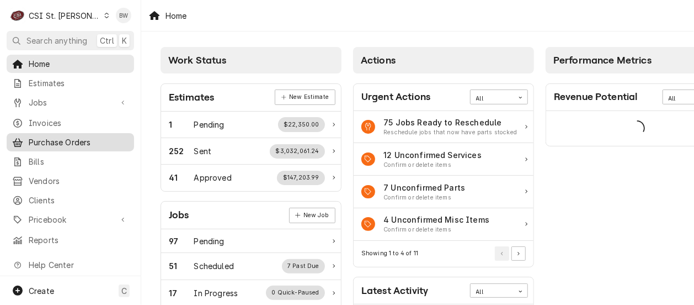
click at [81, 137] on span "Purchase Orders" at bounding box center [79, 142] width 100 height 12
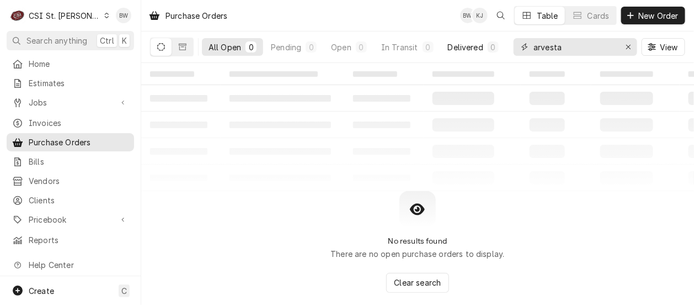
drag, startPoint x: 571, startPoint y: 50, endPoint x: 481, endPoint y: 49, distance: 89.4
click at [481, 49] on div "All Open 0 Pending 0 Open 0 In Transit 0 Delivered 0 Stocked 0 arvesta View" at bounding box center [417, 46] width 535 height 31
type input "[PERSON_NAME]"
click at [184, 46] on icon "Dynamic Content Wrapper" at bounding box center [183, 47] width 8 height 8
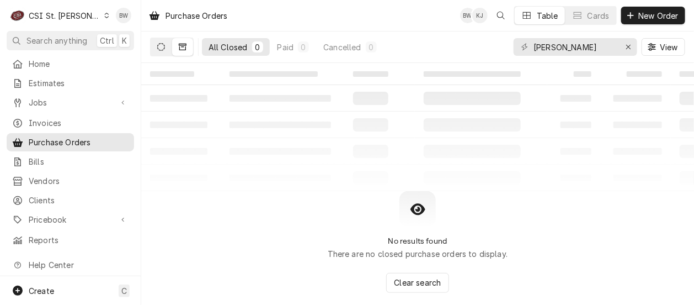
click at [163, 46] on icon "Dynamic Content Wrapper" at bounding box center [161, 47] width 8 height 8
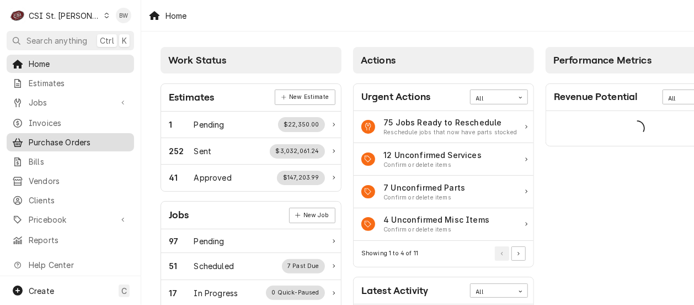
click at [68, 138] on span "Purchase Orders" at bounding box center [79, 142] width 100 height 12
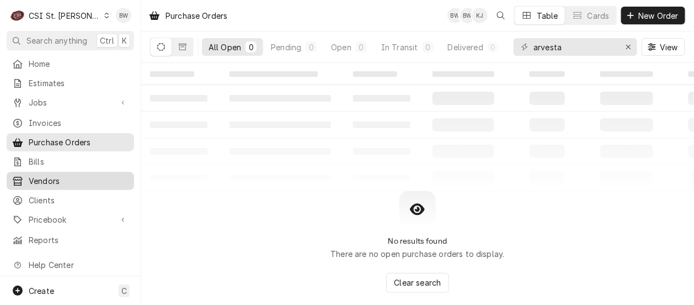
click at [60, 172] on link "Vendors" at bounding box center [70, 181] width 127 height 18
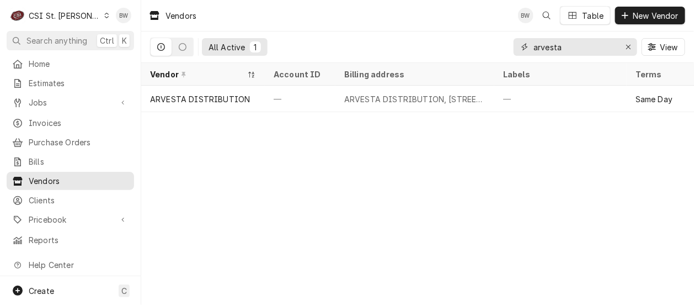
drag, startPoint x: 572, startPoint y: 51, endPoint x: 503, endPoint y: 49, distance: 69.0
click at [503, 49] on div "All Active 1 arvesta View" at bounding box center [417, 46] width 535 height 31
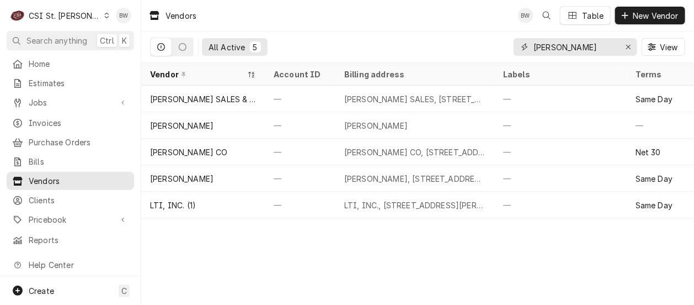
type input "jones"
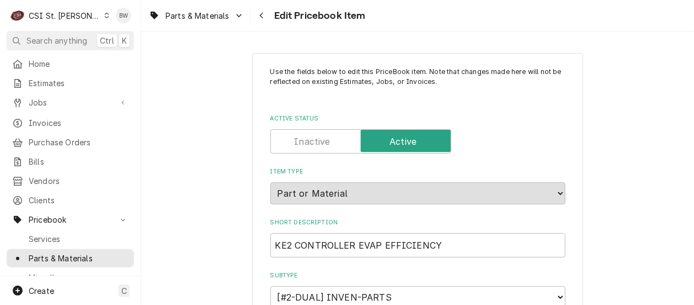
scroll to position [3642, 0]
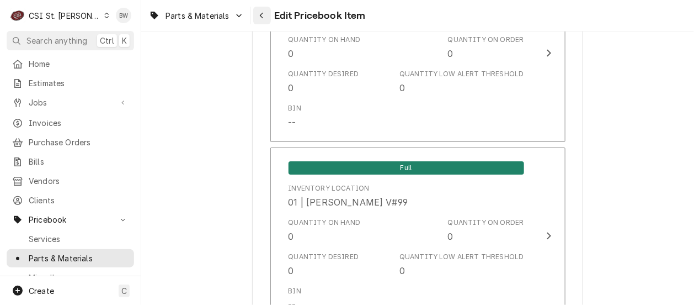
click at [264, 16] on div "Navigate back" at bounding box center [262, 15] width 11 height 11
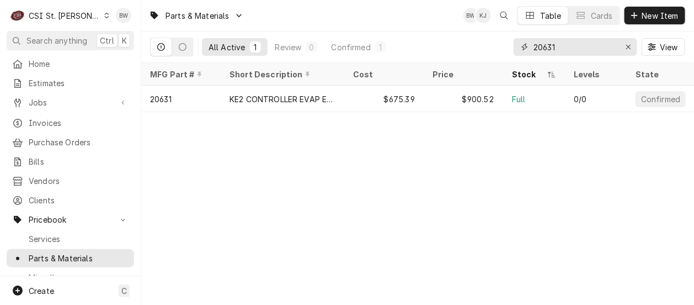
drag, startPoint x: 557, startPoint y: 49, endPoint x: 514, endPoint y: 47, distance: 43.6
click at [514, 47] on div "20631" at bounding box center [576, 47] width 124 height 18
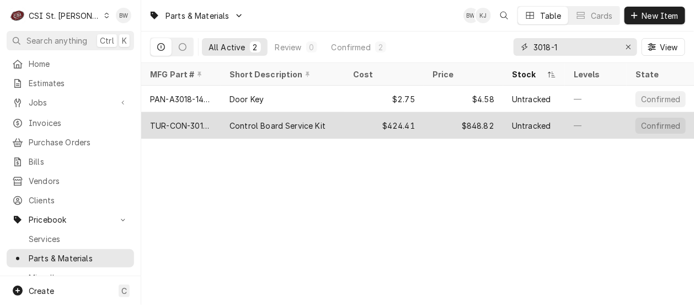
type input "3018-1"
click at [196, 120] on div "TUR-CON-3018-1" at bounding box center [181, 126] width 62 height 12
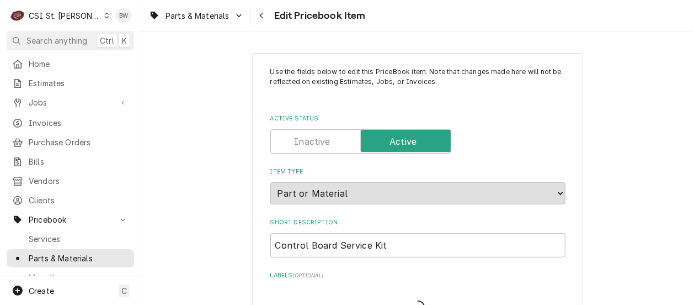
type textarea "x"
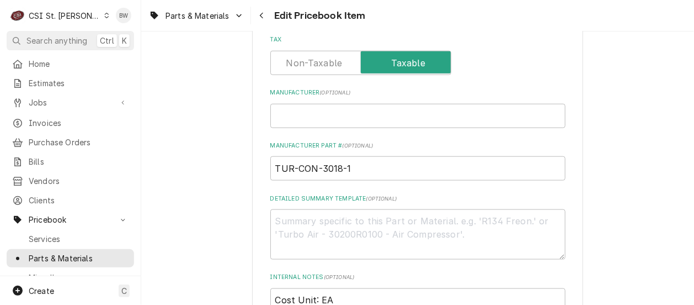
scroll to position [331, 0]
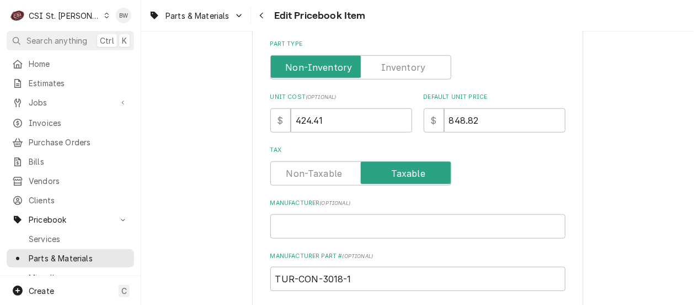
click at [397, 70] on label "Part Type" at bounding box center [360, 67] width 181 height 24
click at [397, 70] on input "Part Type" at bounding box center [360, 67] width 171 height 24
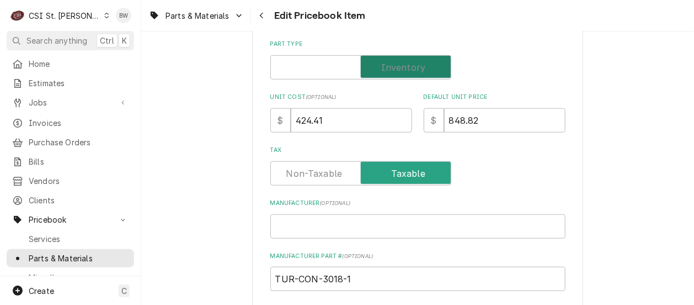
checkbox input "true"
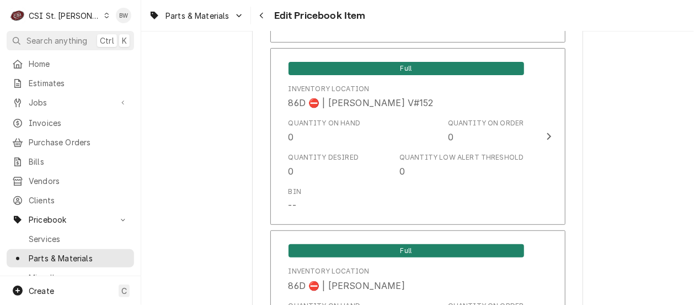
scroll to position [9466, 0]
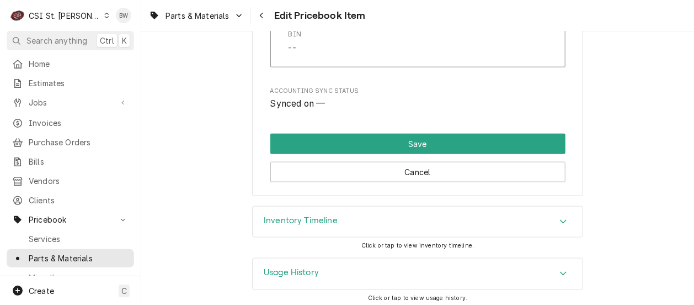
click at [297, 215] on h3 "Inventory Timeline" at bounding box center [301, 220] width 74 height 10
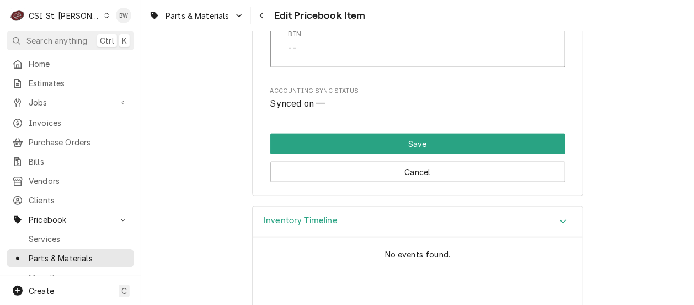
click at [297, 215] on h3 "Inventory Timeline" at bounding box center [301, 220] width 74 height 10
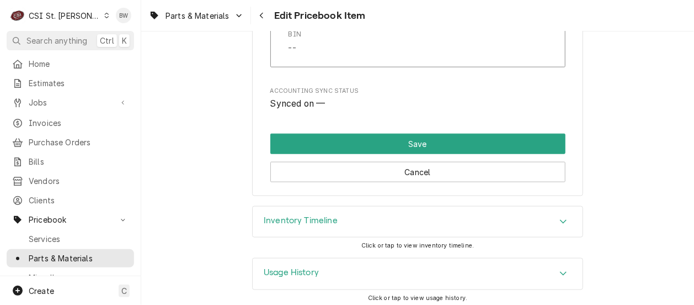
click at [297, 215] on h3 "Inventory Timeline" at bounding box center [301, 220] width 74 height 10
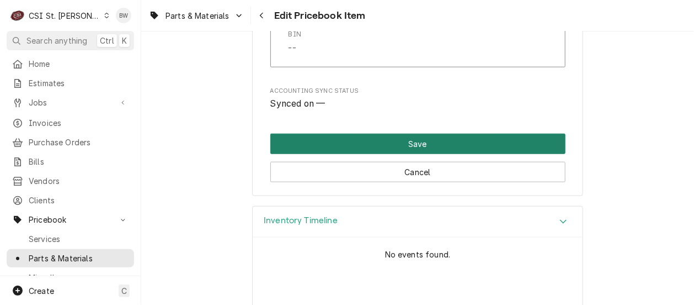
click at [323, 141] on button "Save" at bounding box center [417, 144] width 295 height 20
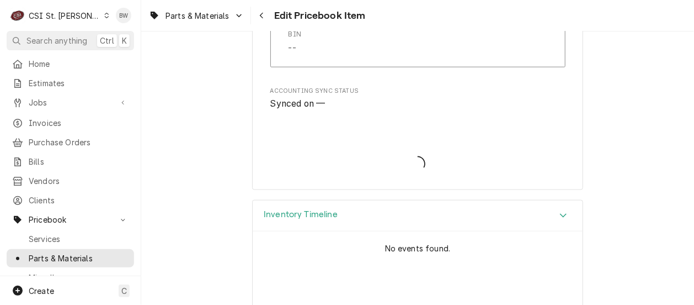
type textarea "x"
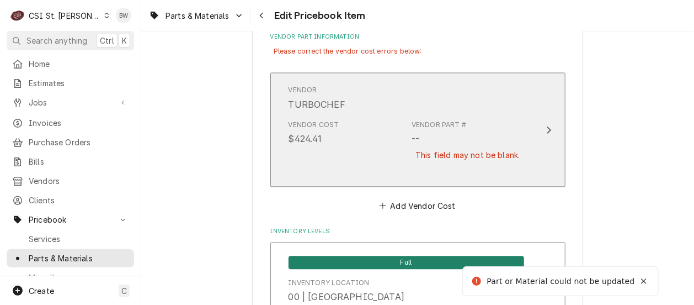
click at [353, 126] on div "Vendor Cost $424.41 Vendor Part # -- This field may not be blank." at bounding box center [407, 147] width 236 height 63
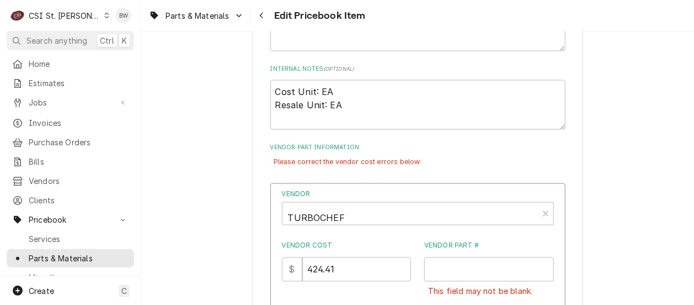
scroll to position [484, 0]
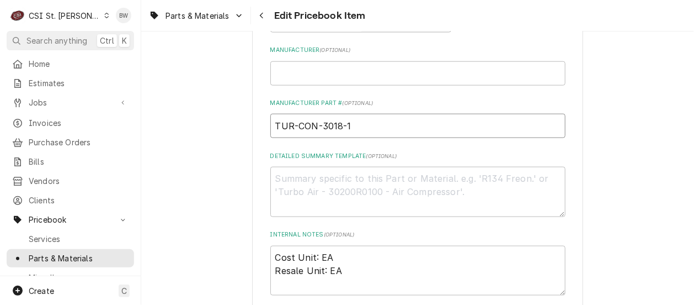
drag, startPoint x: 354, startPoint y: 126, endPoint x: 270, endPoint y: 133, distance: 84.1
click at [270, 133] on input "TUR-CON-3018-1" at bounding box center [417, 126] width 295 height 24
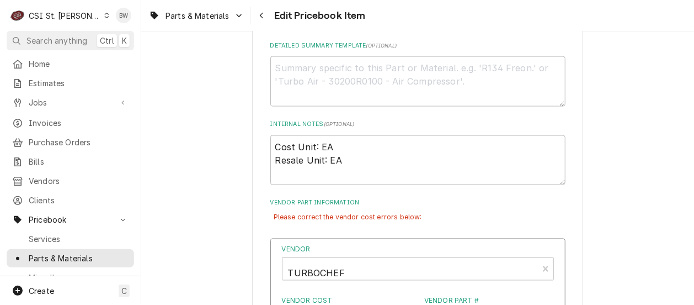
scroll to position [649, 0]
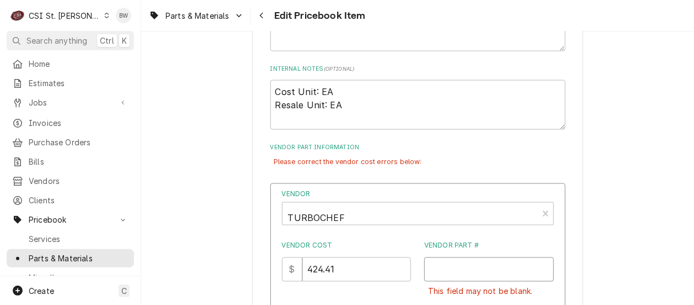
click at [436, 270] on input "Vendor Part #" at bounding box center [489, 269] width 130 height 24
paste input "TUR-CON-3018-1"
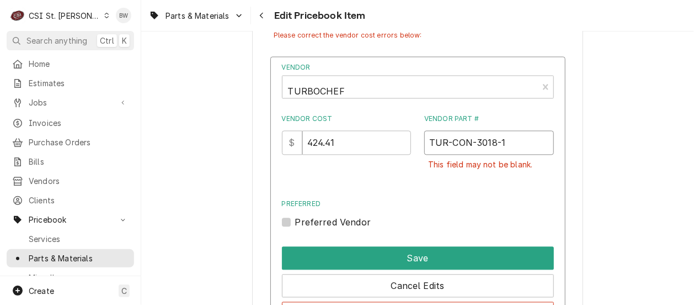
scroll to position [815, 0]
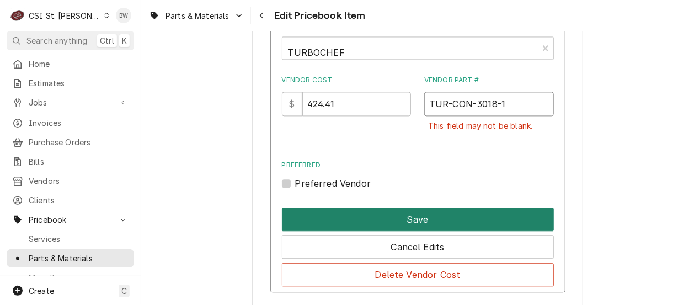
type input "TUR-CON-3018-1"
click at [377, 207] on button "Save" at bounding box center [418, 218] width 272 height 23
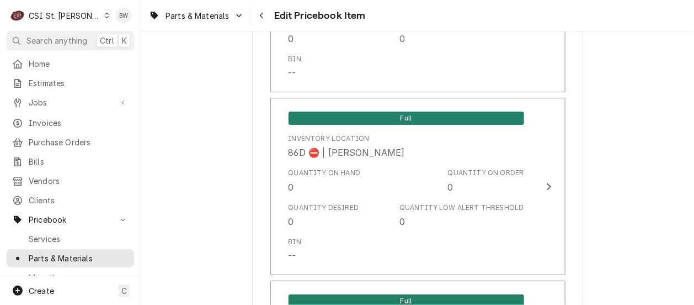
scroll to position [9594, 0]
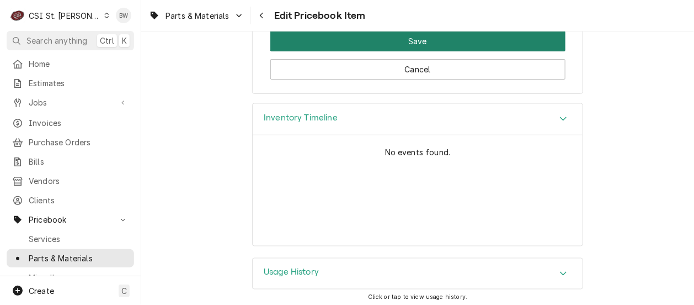
click at [381, 42] on button "Save" at bounding box center [417, 41] width 295 height 20
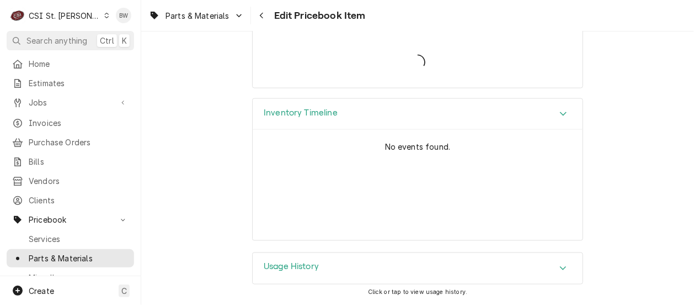
scroll to position [9562, 0]
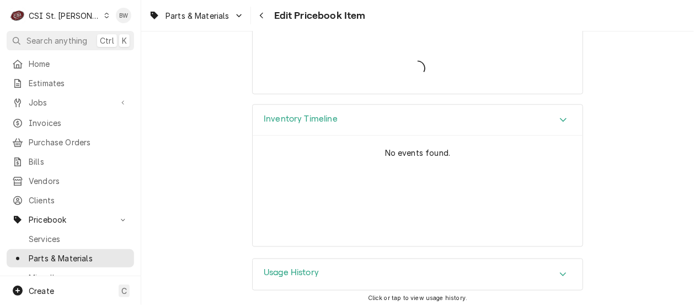
type textarea "x"
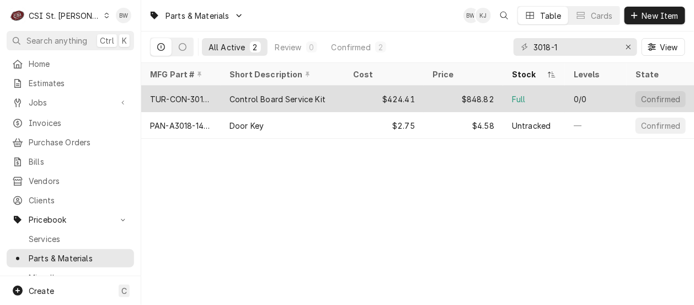
click at [189, 100] on div "TUR-CON-3018-1" at bounding box center [181, 99] width 62 height 12
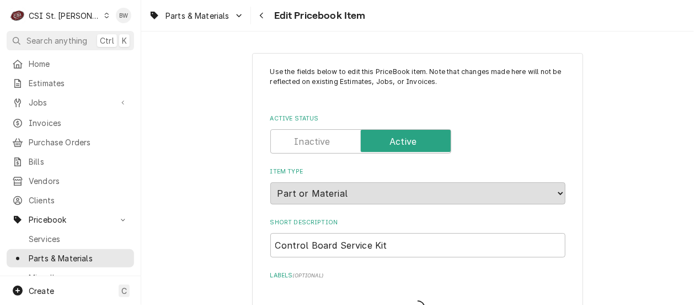
type textarea "x"
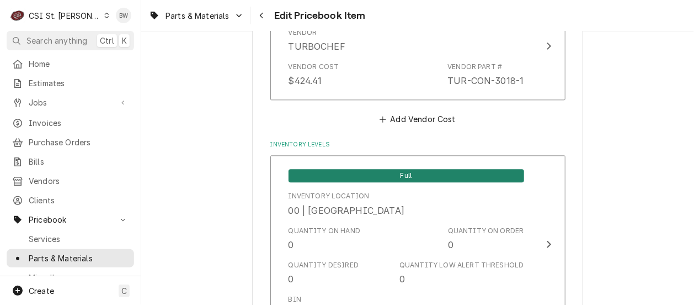
scroll to position [497, 0]
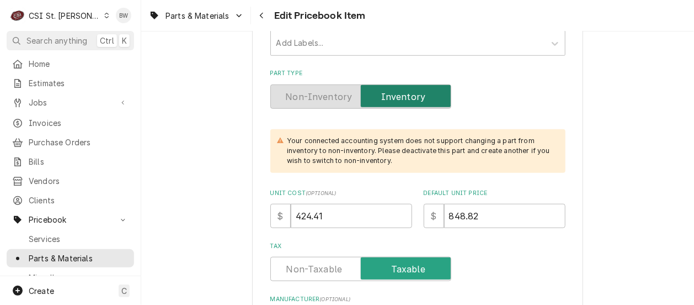
scroll to position [276, 0]
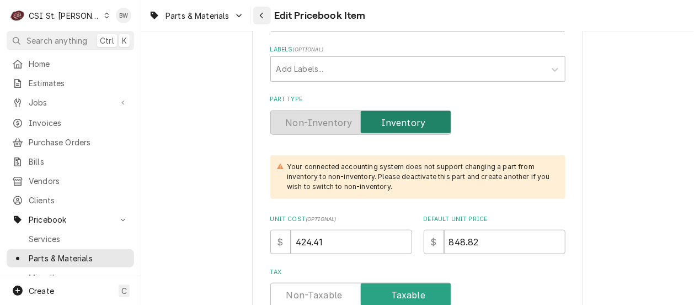
click at [260, 14] on icon "Navigate back" at bounding box center [261, 16] width 5 height 8
